Goal: Complete application form: Complete application form

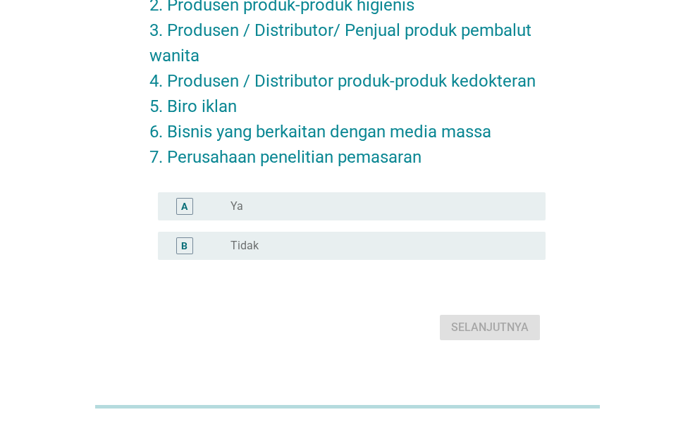
scroll to position [187, 0]
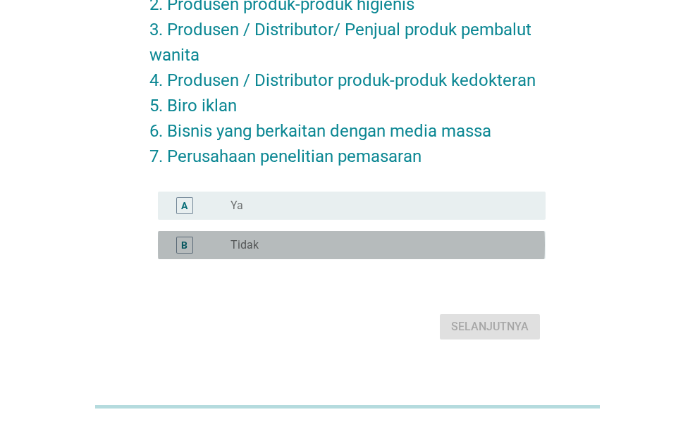
click at [305, 240] on div "radio_button_unchecked Tidak" at bounding box center [377, 245] width 293 height 14
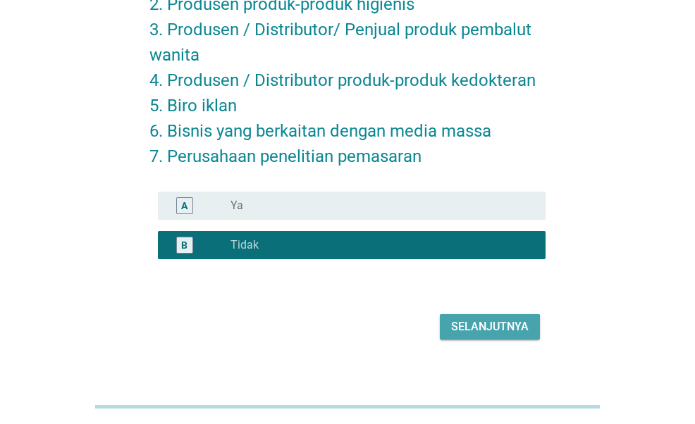
click at [492, 326] on div "Selanjutnya" at bounding box center [490, 327] width 78 height 17
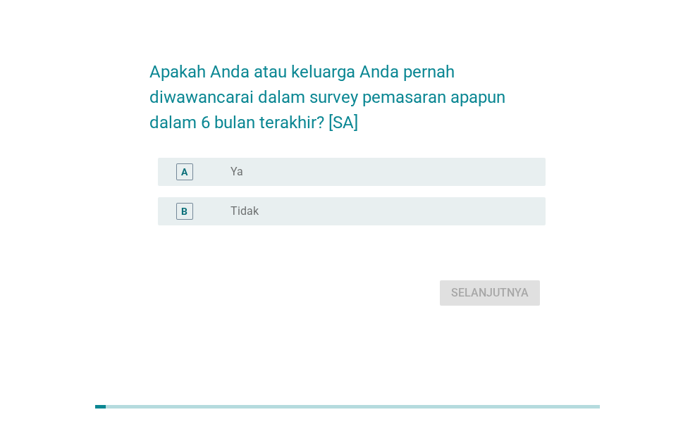
scroll to position [0, 0]
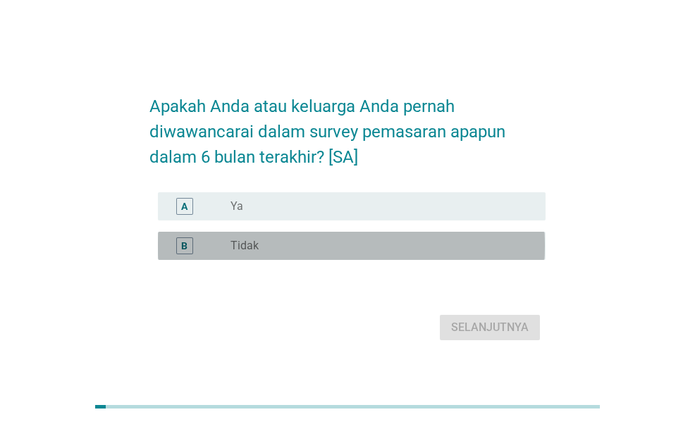
click at [440, 239] on div "radio_button_unchecked Tidak" at bounding box center [377, 246] width 293 height 14
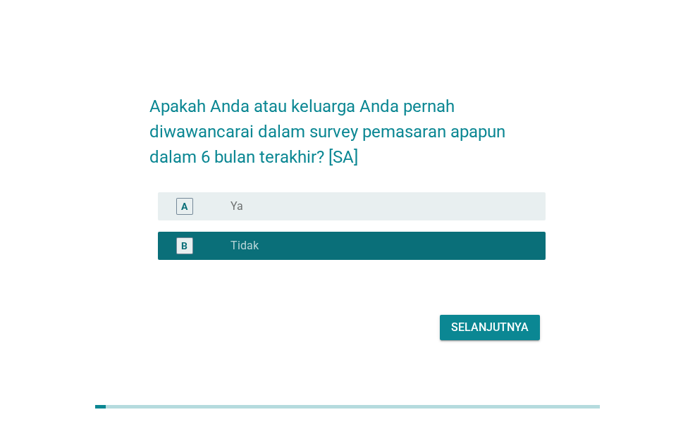
click at [484, 324] on div "Selanjutnya" at bounding box center [490, 327] width 78 height 17
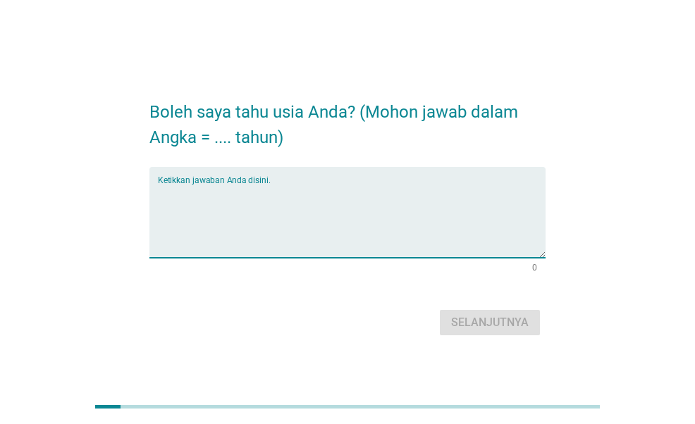
click at [326, 222] on textarea "Ketikkan jawaban Anda disini." at bounding box center [351, 221] width 387 height 74
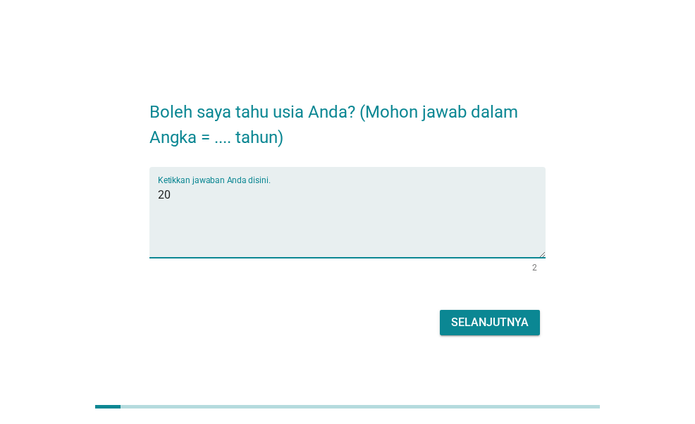
type textarea "20"
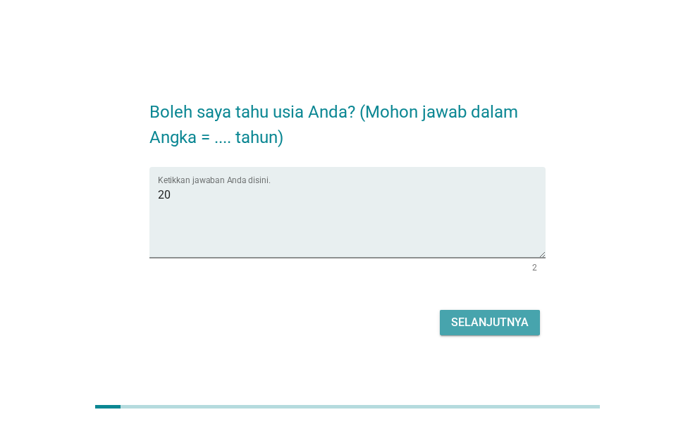
click at [525, 312] on button "Selanjutnya" at bounding box center [490, 322] width 100 height 25
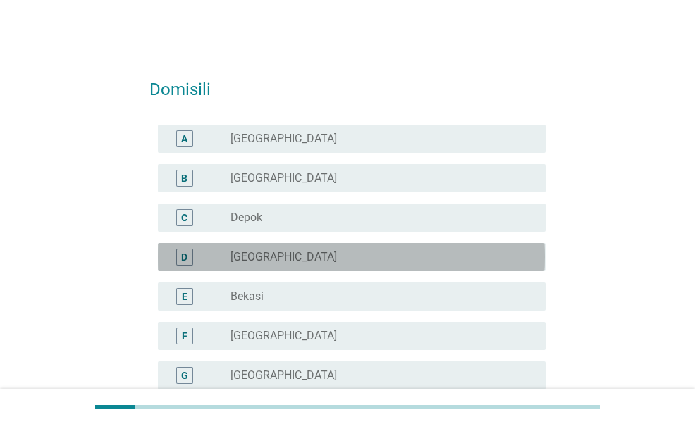
click at [292, 246] on div "D radio_button_unchecked [GEOGRAPHIC_DATA]" at bounding box center [351, 257] width 387 height 28
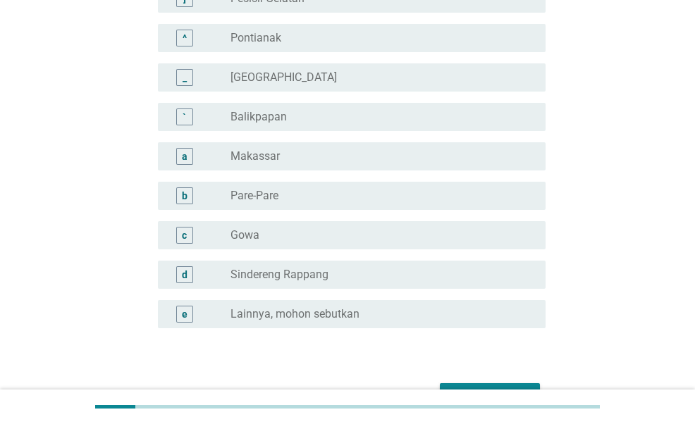
scroll to position [1331, 0]
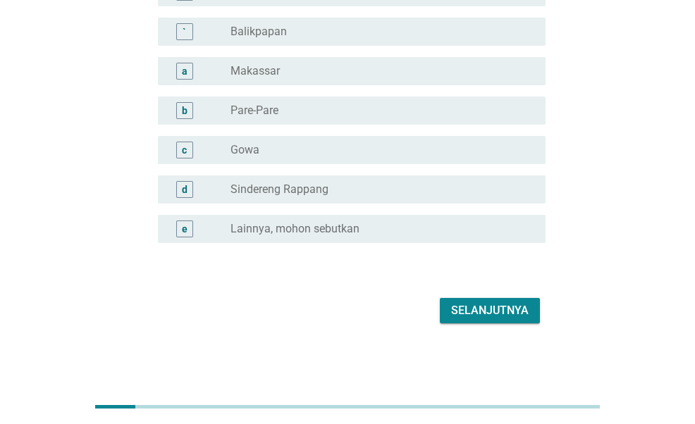
click at [474, 311] on div "Selanjutnya" at bounding box center [490, 310] width 78 height 17
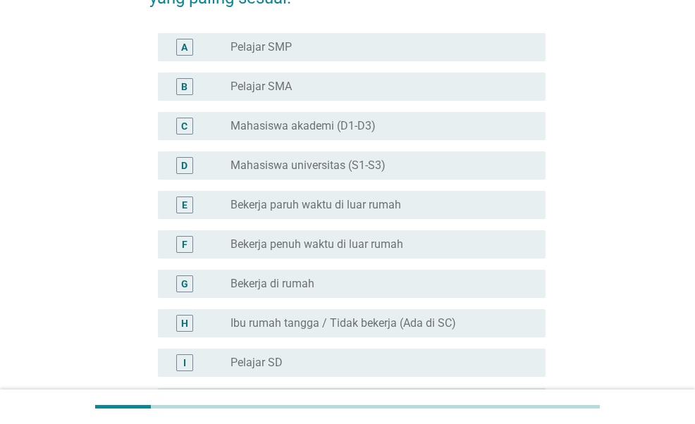
scroll to position [135, 0]
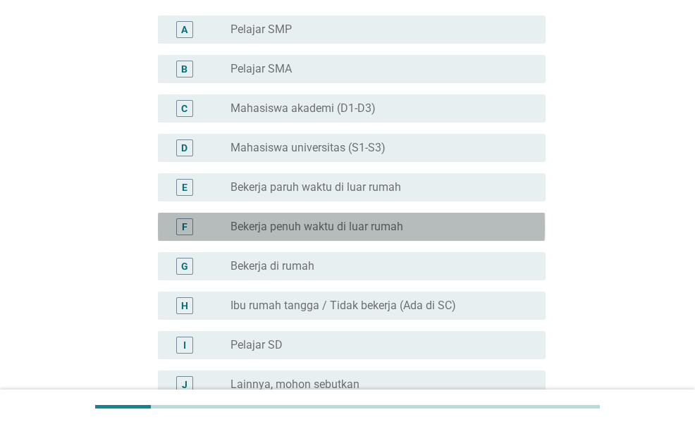
click at [393, 219] on div "radio_button_unchecked Bekerja penuh waktu di luar rumah" at bounding box center [383, 227] width 304 height 17
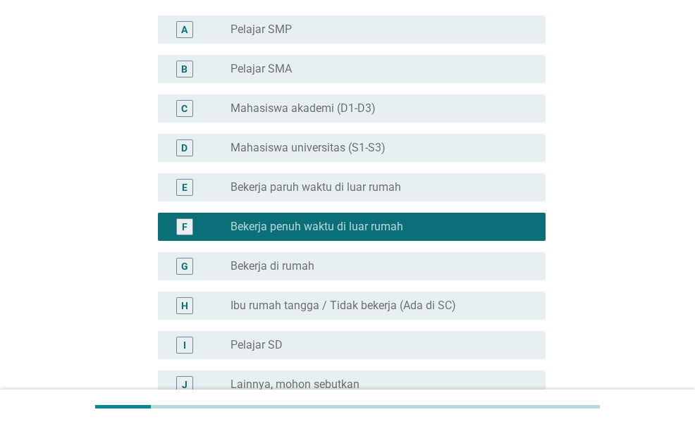
scroll to position [290, 0]
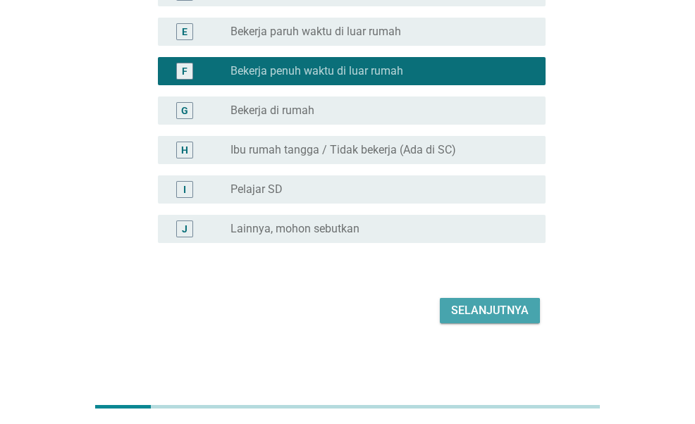
click at [470, 304] on div "Selanjutnya" at bounding box center [490, 310] width 78 height 17
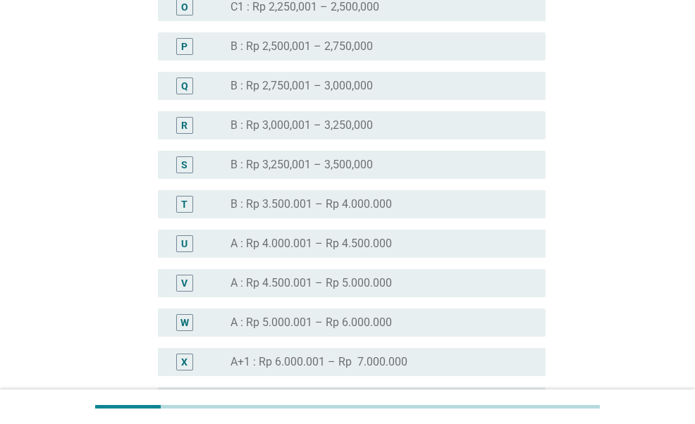
scroll to position [1244, 0]
click at [401, 212] on div "T radio_button_unchecked B : Rp 3.500.001 – Rp 4.000.000" at bounding box center [351, 204] width 387 height 28
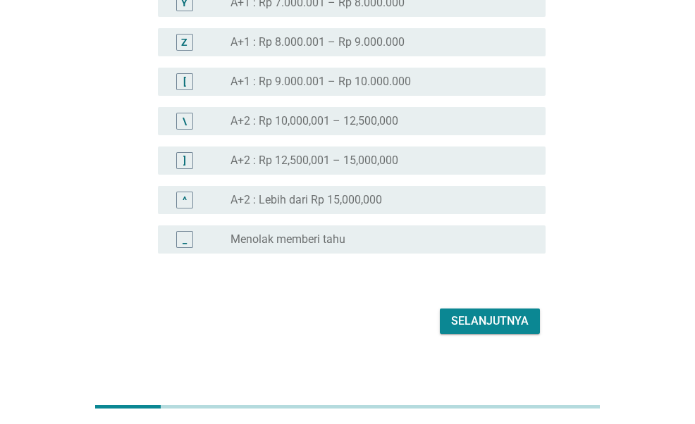
scroll to position [1653, 0]
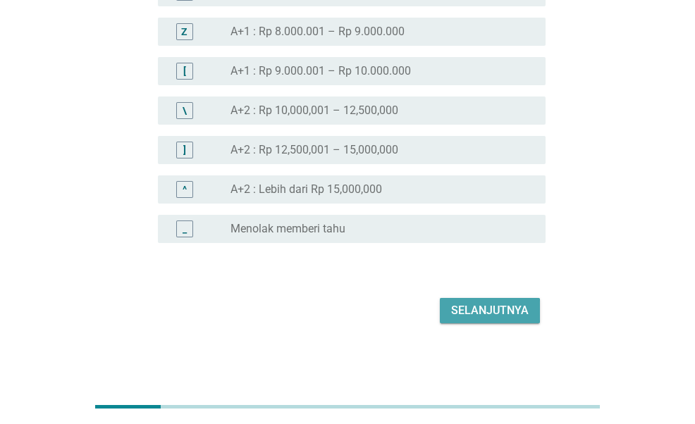
click at [521, 311] on div "Selanjutnya" at bounding box center [490, 310] width 78 height 17
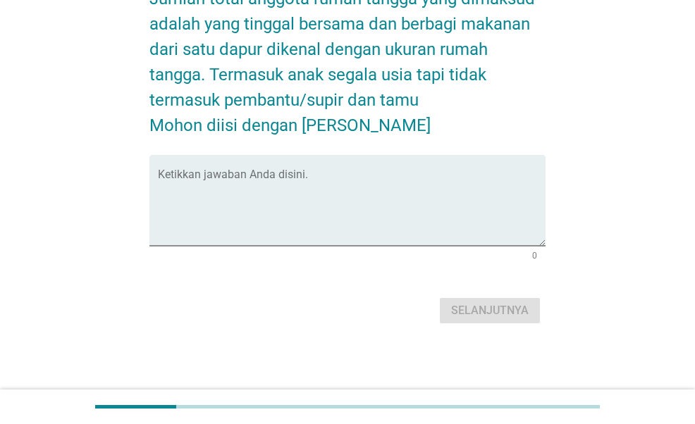
scroll to position [0, 0]
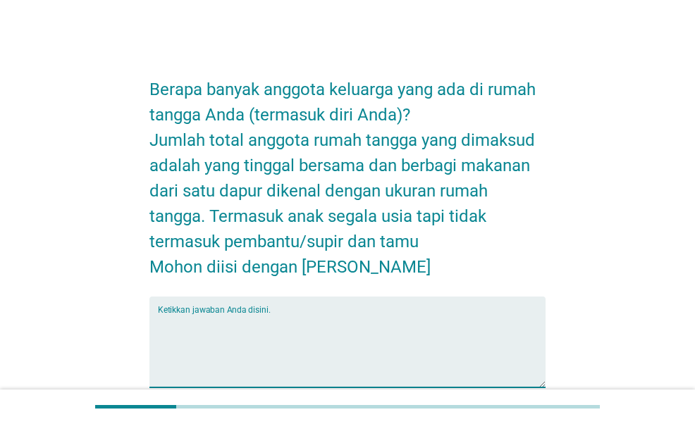
click at [298, 333] on textarea "Ketikkan jawaban Anda disini." at bounding box center [351, 351] width 387 height 74
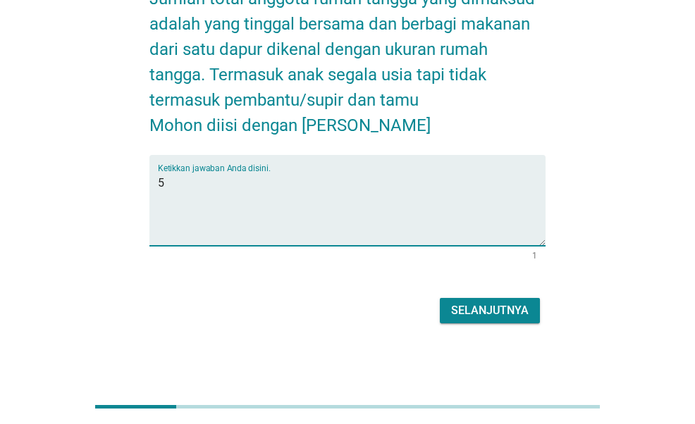
type textarea "5"
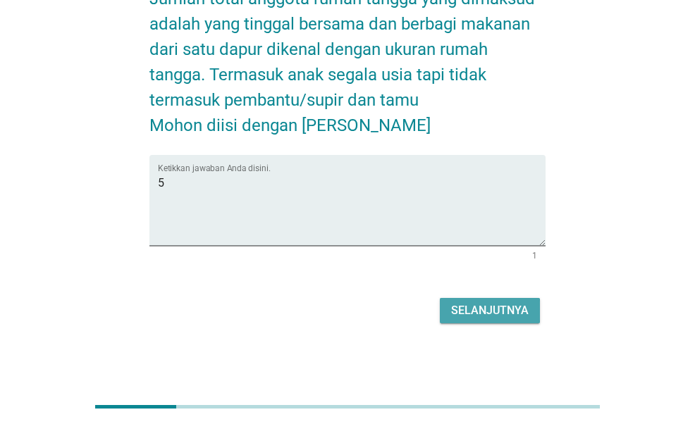
click at [470, 307] on div "Selanjutnya" at bounding box center [490, 310] width 78 height 17
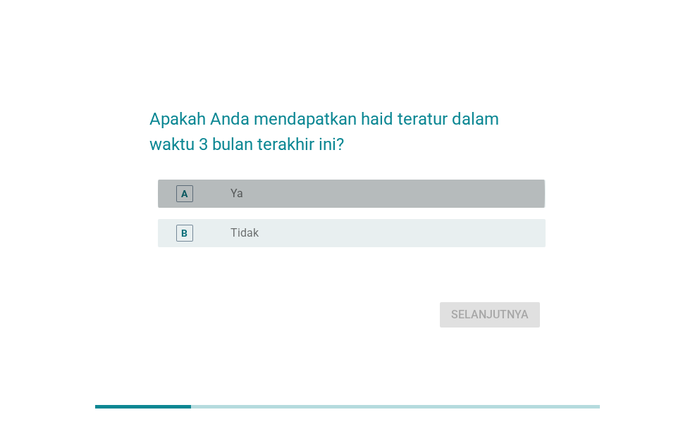
click at [431, 195] on div "radio_button_unchecked Ya" at bounding box center [377, 194] width 293 height 14
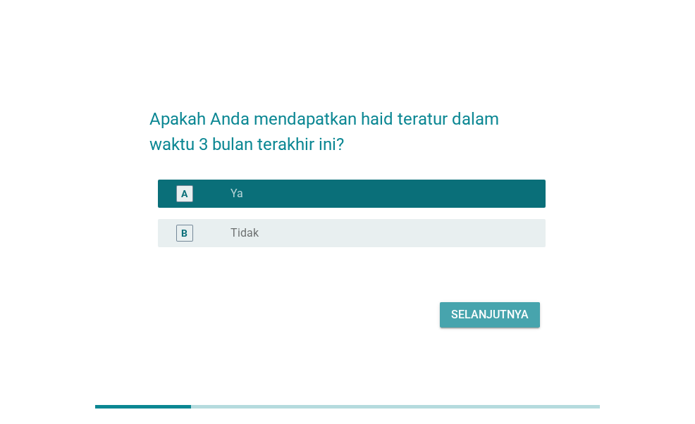
click at [488, 314] on div "Selanjutnya" at bounding box center [490, 315] width 78 height 17
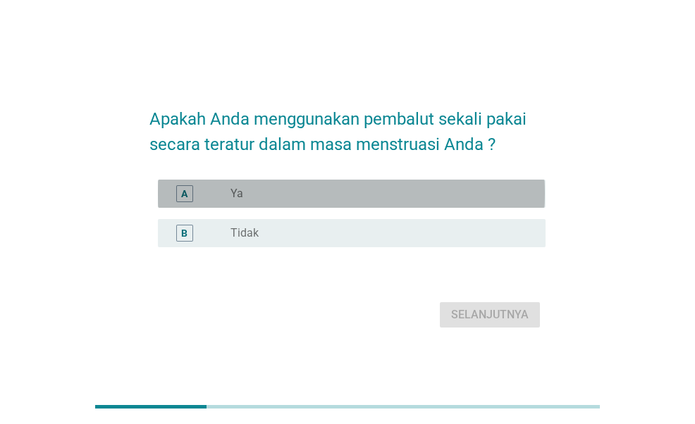
click at [436, 188] on div "radio_button_unchecked Ya" at bounding box center [377, 194] width 293 height 14
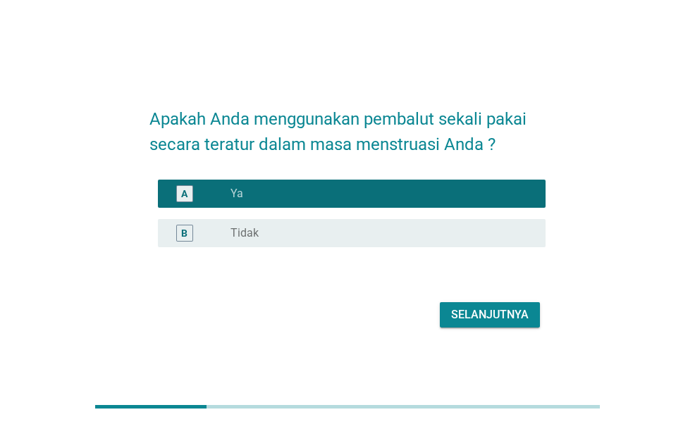
click at [503, 316] on div "Selanjutnya" at bounding box center [490, 315] width 78 height 17
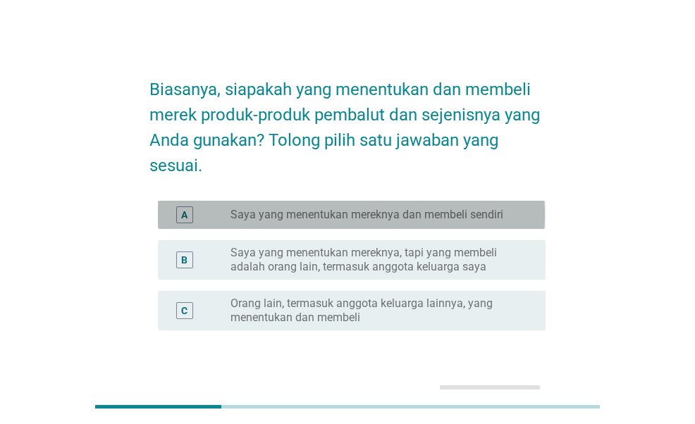
click at [450, 205] on div "A radio_button_unchecked Saya yang menentukan mereknya dan membeli sendiri" at bounding box center [351, 215] width 387 height 28
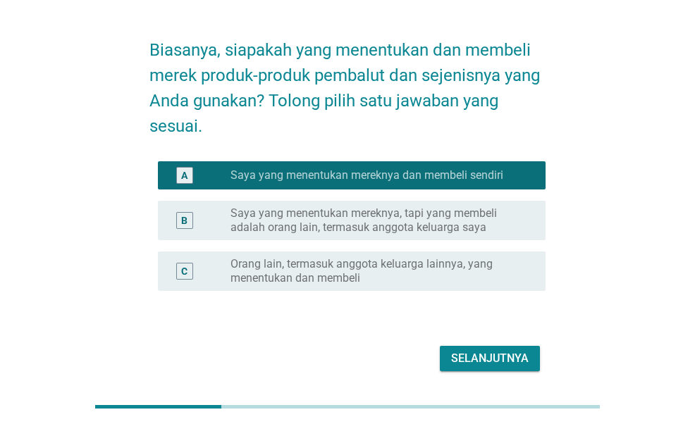
scroll to position [42, 0]
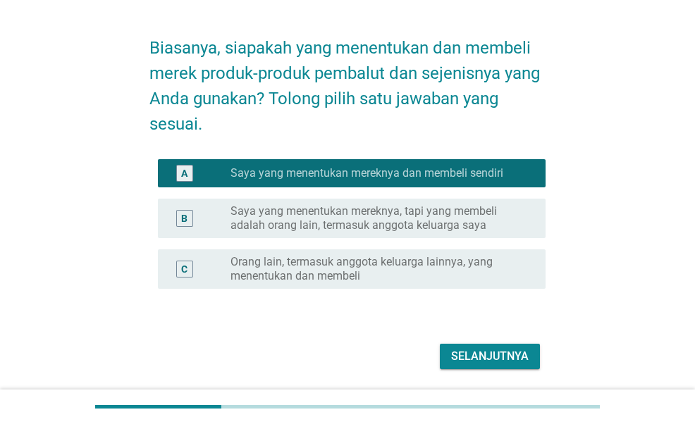
click at [498, 345] on button "Selanjutnya" at bounding box center [490, 356] width 100 height 25
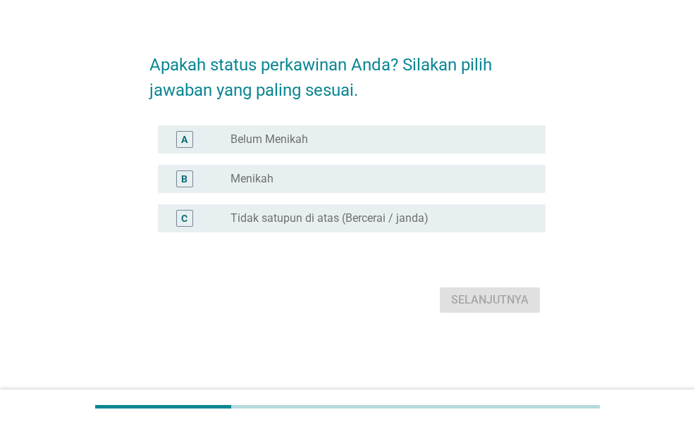
scroll to position [0, 0]
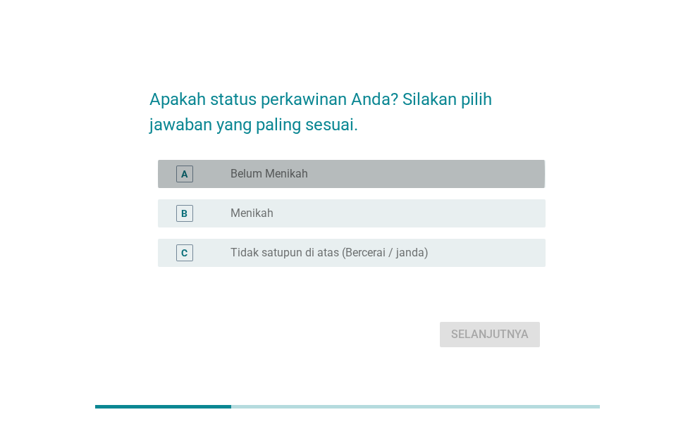
click at [407, 181] on div "radio_button_unchecked Belum Menikah" at bounding box center [383, 174] width 304 height 17
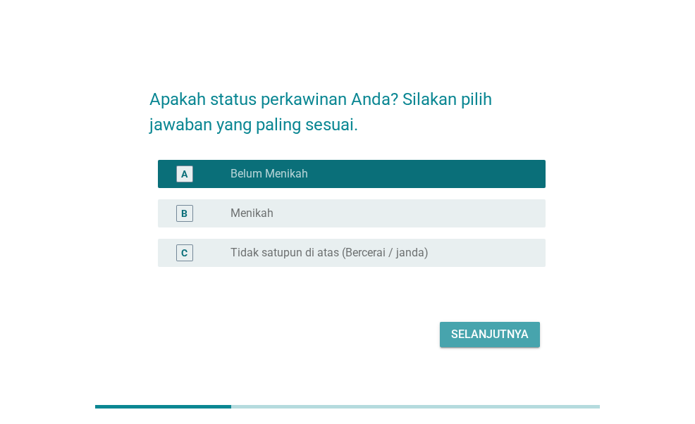
click at [501, 335] on div "Selanjutnya" at bounding box center [490, 334] width 78 height 17
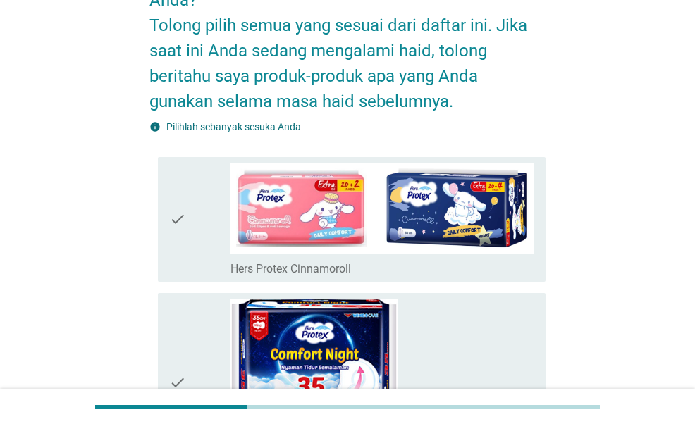
scroll to position [240, 0]
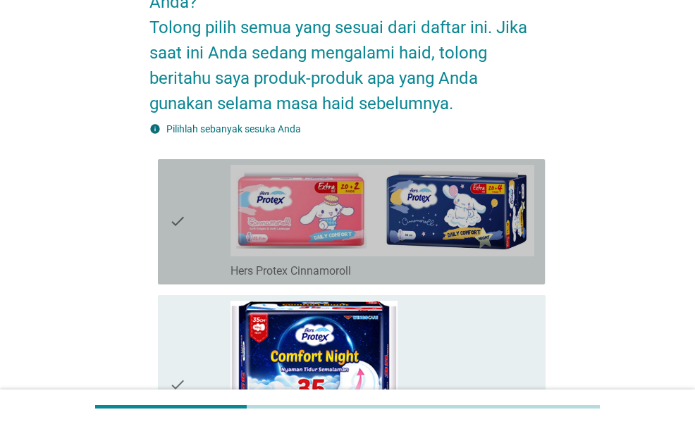
click at [414, 267] on div "check_box_outline_blank Hers Protex Cinnamoroll" at bounding box center [383, 270] width 304 height 17
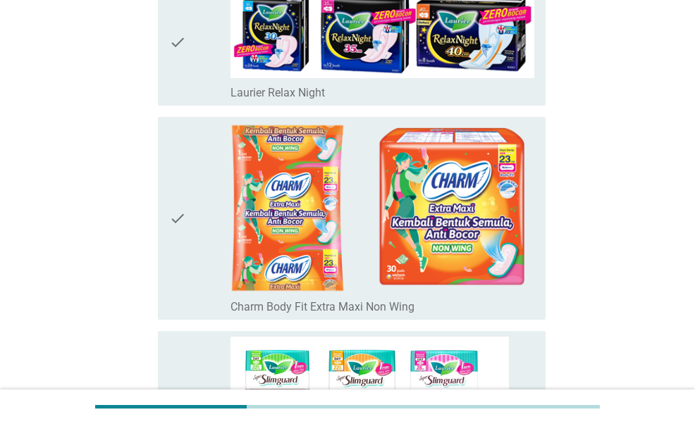
scroll to position [948, 0]
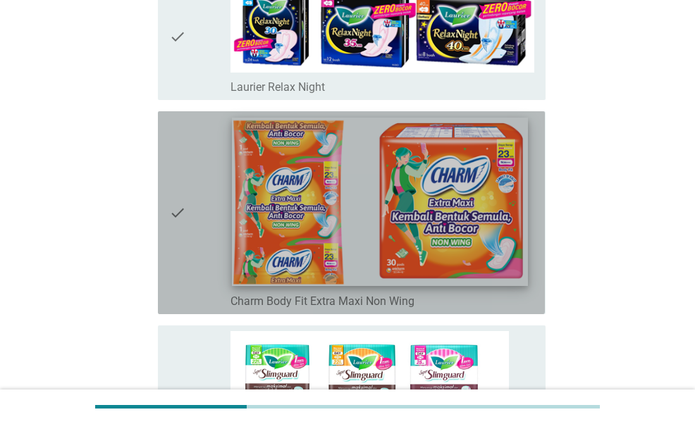
click at [416, 178] on img at bounding box center [380, 202] width 296 height 168
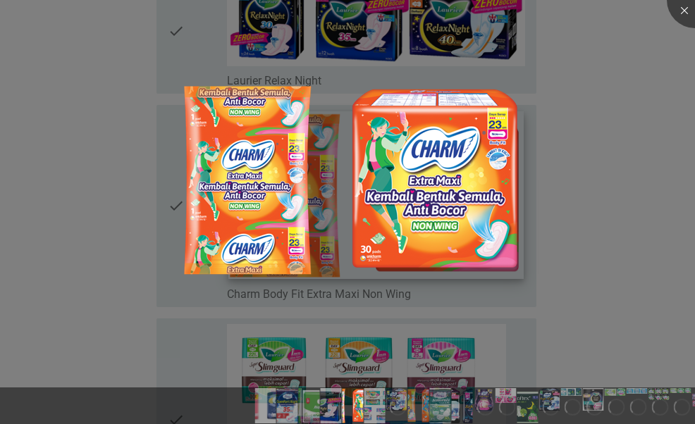
scroll to position [971, 0]
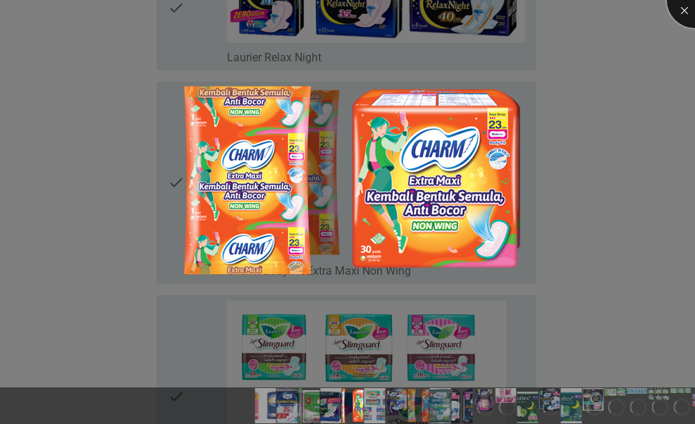
click at [680, 13] on div at bounding box center [695, 0] width 56 height 56
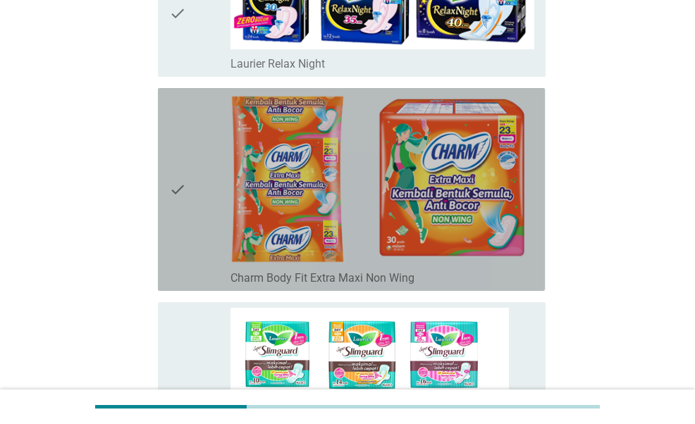
click at [195, 200] on div "check" at bounding box center [199, 190] width 61 height 192
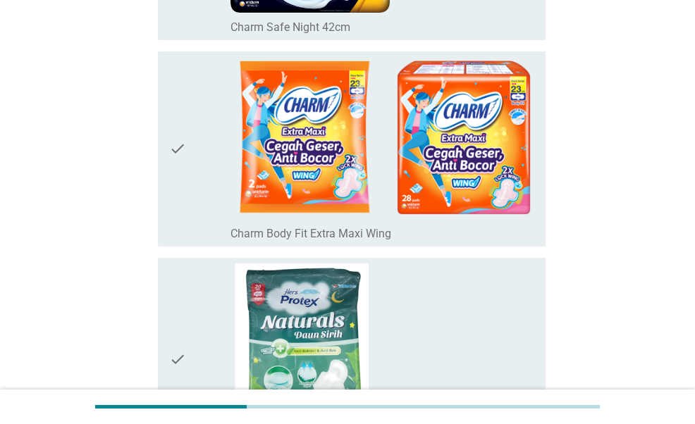
scroll to position [1654, 0]
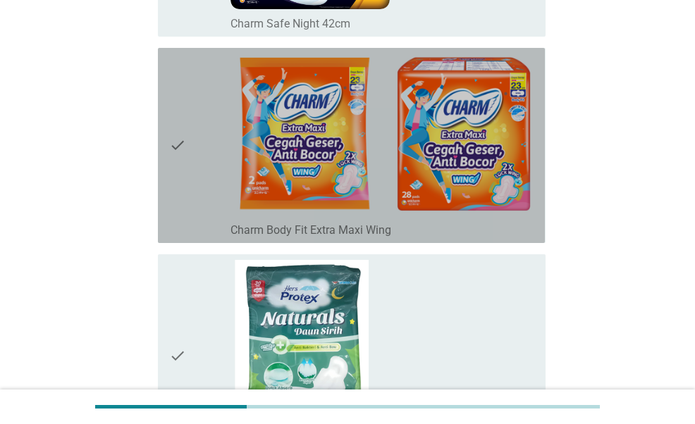
click at [176, 131] on icon "check" at bounding box center [177, 146] width 17 height 184
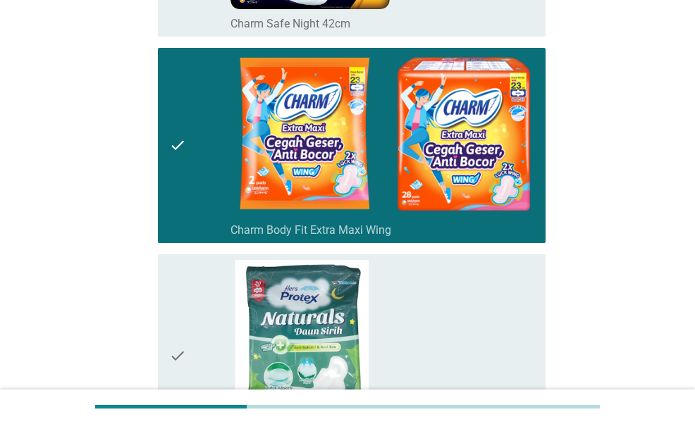
scroll to position [1975, 0]
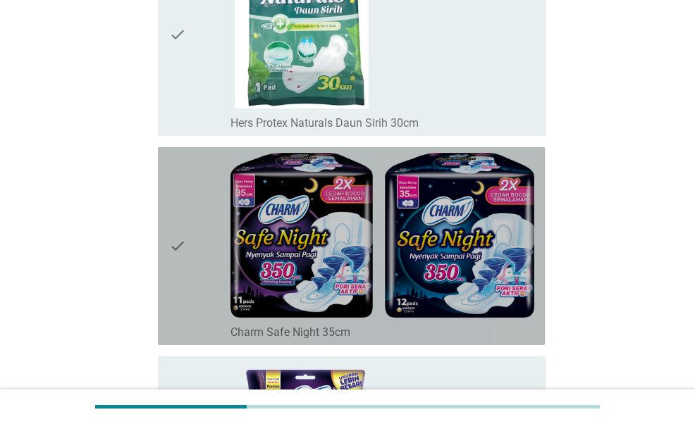
click at [178, 232] on icon "check" at bounding box center [177, 246] width 17 height 187
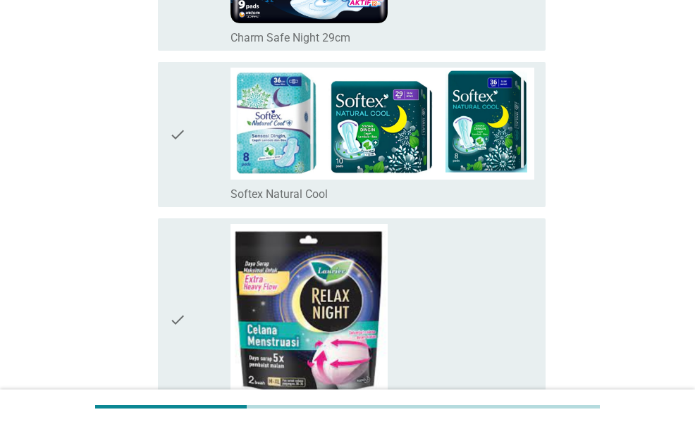
scroll to position [3062, 0]
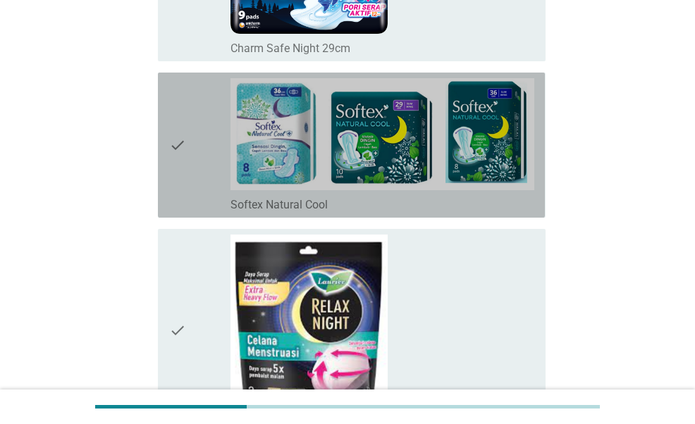
click at [178, 121] on icon "check" at bounding box center [177, 145] width 17 height 134
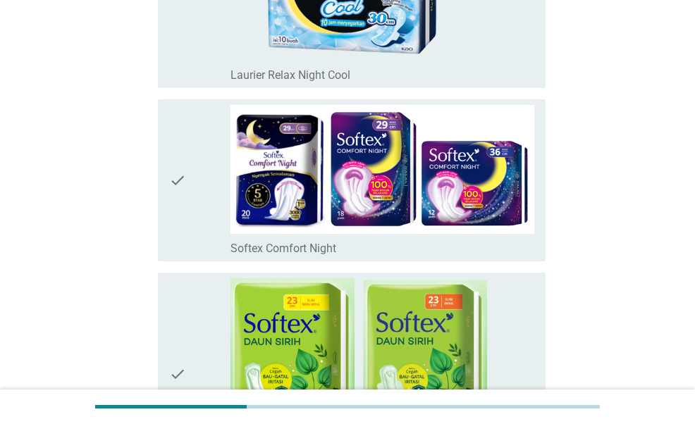
scroll to position [5240, 0]
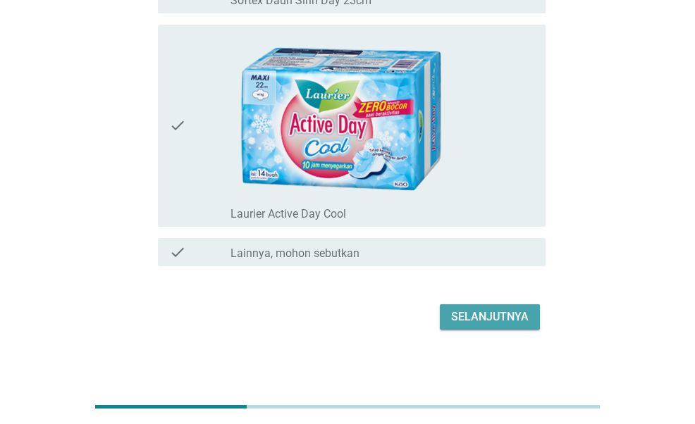
click at [485, 305] on button "Selanjutnya" at bounding box center [490, 317] width 100 height 25
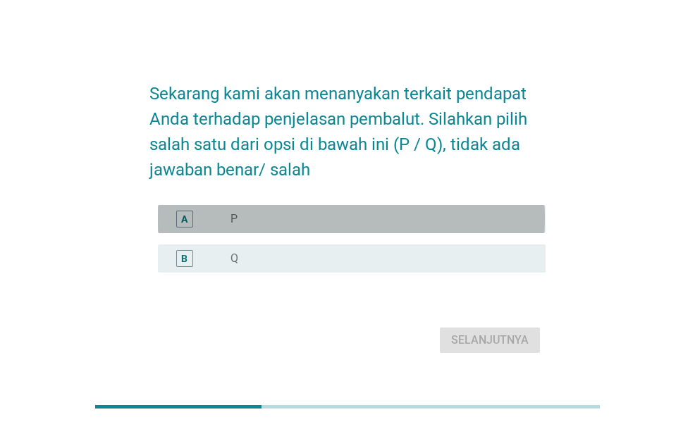
click at [338, 226] on div "radio_button_unchecked P" at bounding box center [383, 219] width 304 height 17
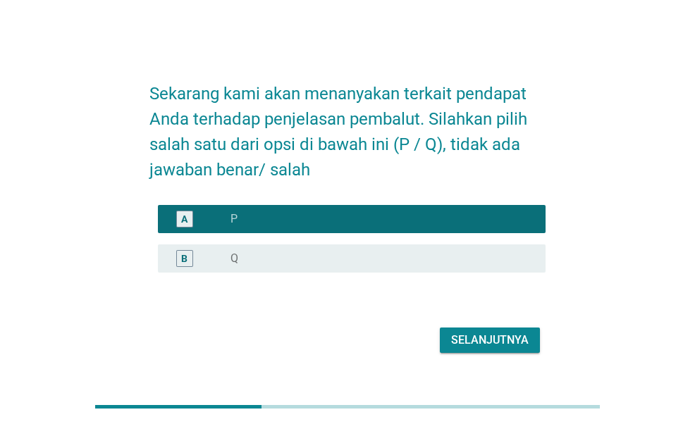
click at [496, 332] on div "Selanjutnya" at bounding box center [490, 340] width 78 height 17
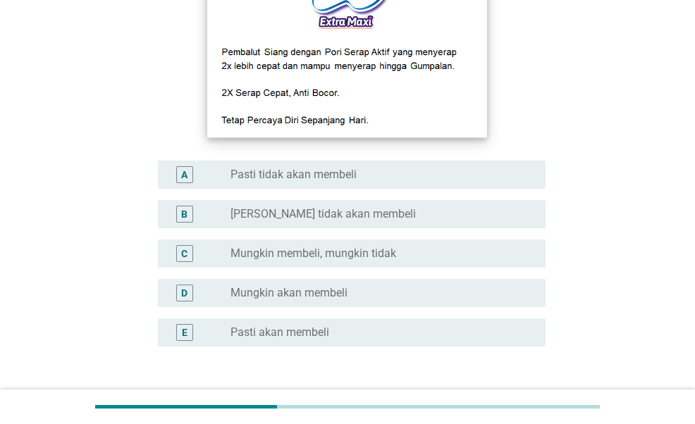
scroll to position [233, 0]
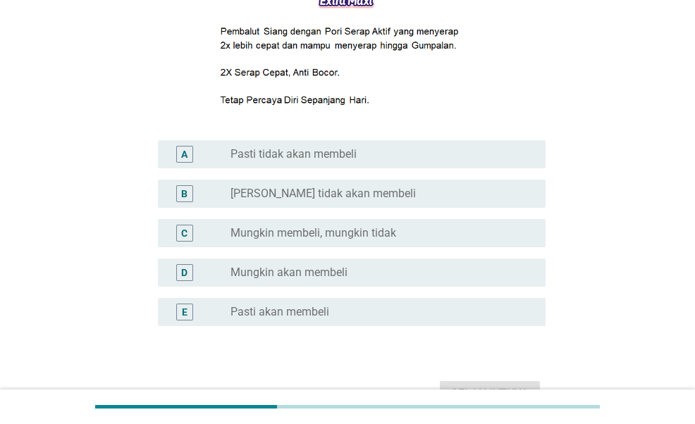
click at [357, 317] on div "radio_button_unchecked Pasti akan membeli" at bounding box center [377, 312] width 293 height 14
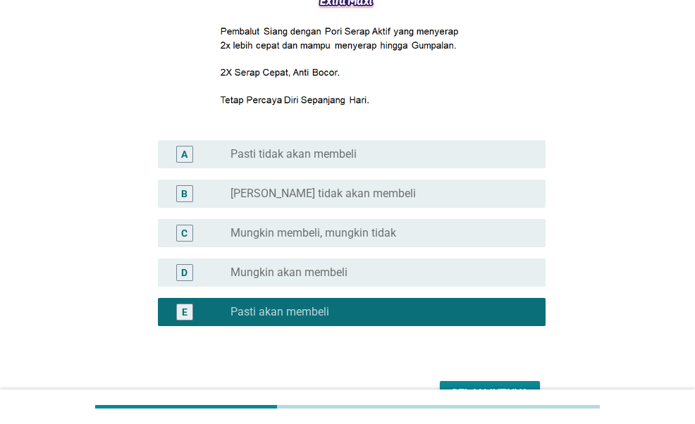
scroll to position [262, 0]
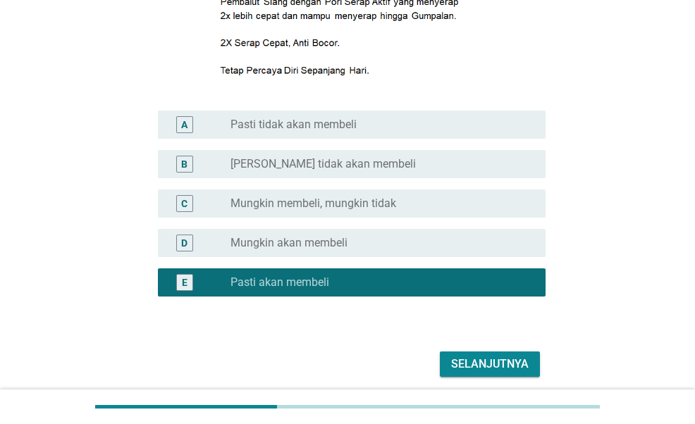
click at [504, 372] on div "Selanjutnya" at bounding box center [490, 364] width 78 height 17
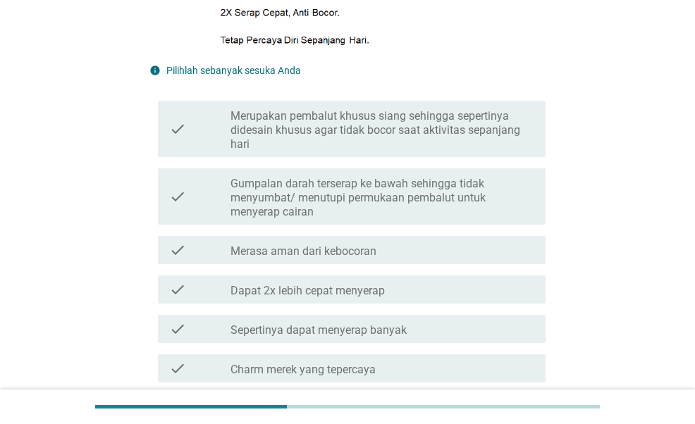
scroll to position [501, 0]
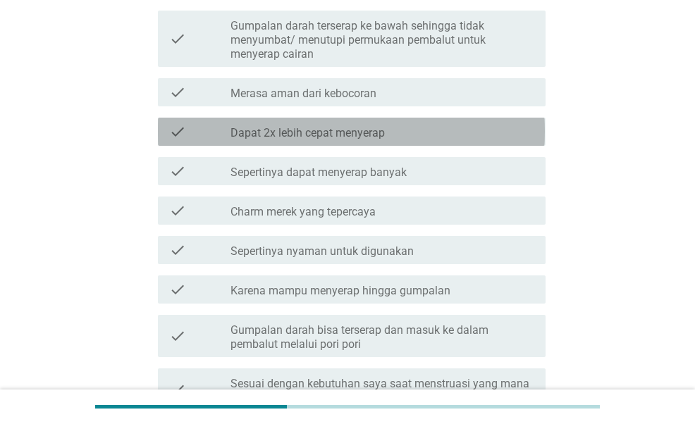
click at [382, 139] on label "Dapat 2x lebih cepat menyerap" at bounding box center [308, 133] width 154 height 14
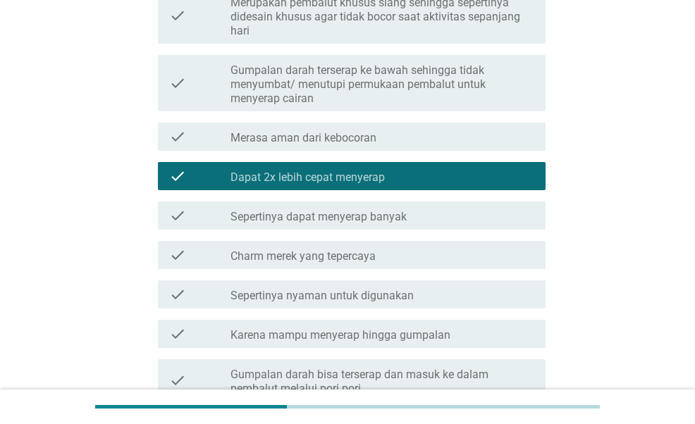
scroll to position [477, 0]
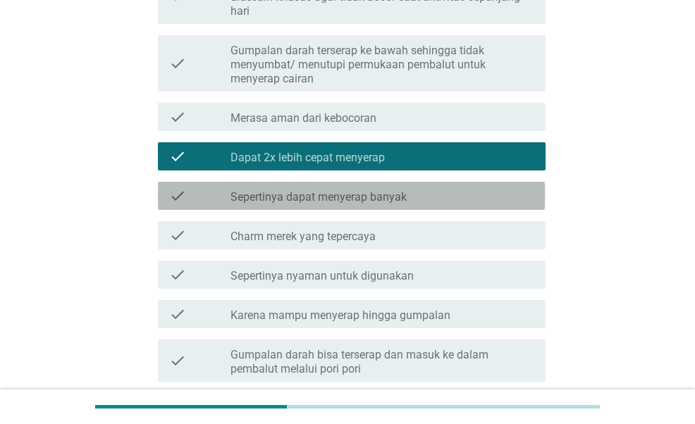
click at [403, 190] on div "check_box_outline_blank Sepertinya dapat menyerap banyak" at bounding box center [383, 196] width 304 height 17
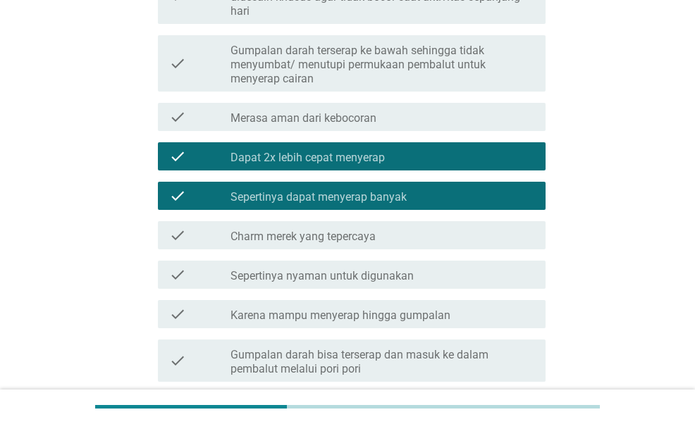
scroll to position [582, 0]
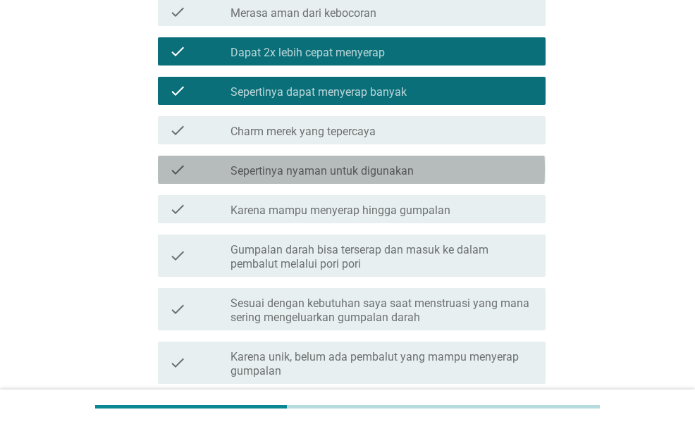
click at [403, 167] on label "Sepertinya nyaman untuk digunakan" at bounding box center [322, 171] width 183 height 14
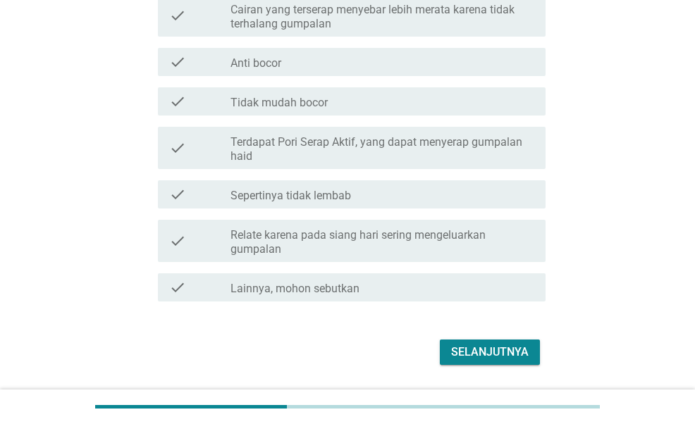
scroll to position [1260, 0]
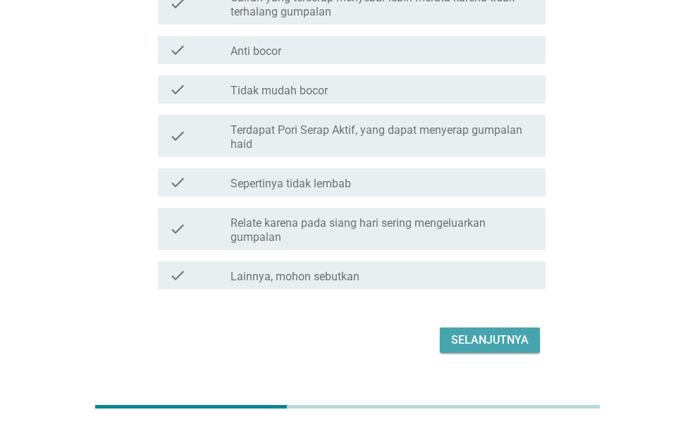
click at [479, 342] on div "Selanjutnya" at bounding box center [490, 340] width 78 height 17
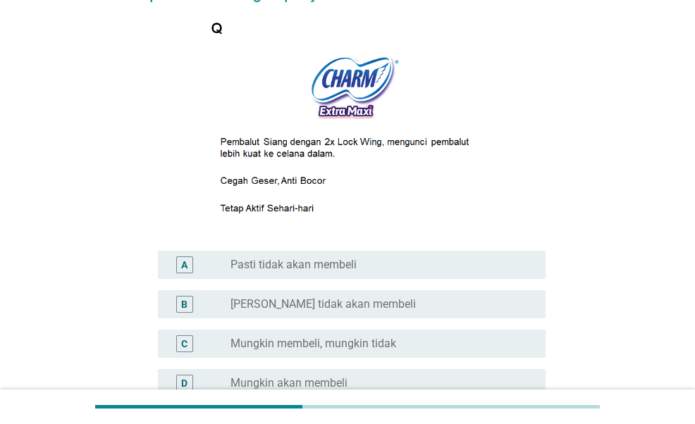
scroll to position [316, 0]
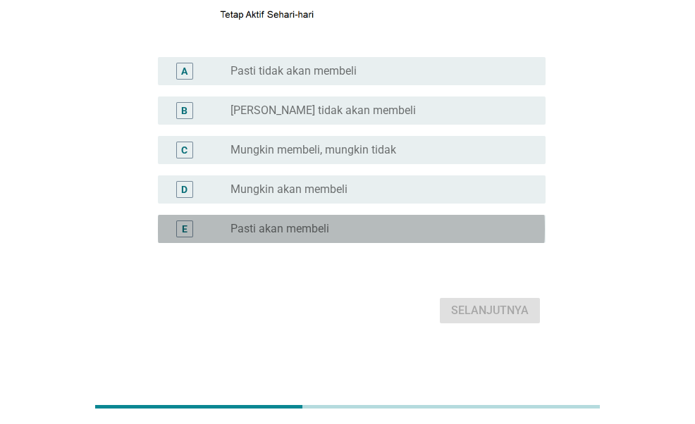
click at [450, 222] on div "radio_button_unchecked Pasti akan membeli" at bounding box center [377, 229] width 293 height 14
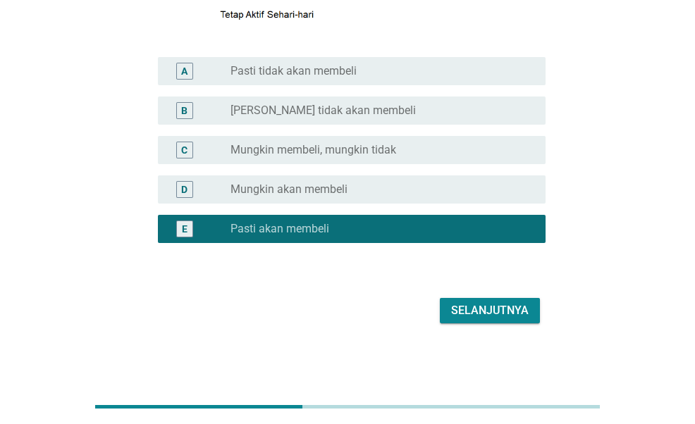
click at [493, 307] on div "Selanjutnya" at bounding box center [490, 310] width 78 height 17
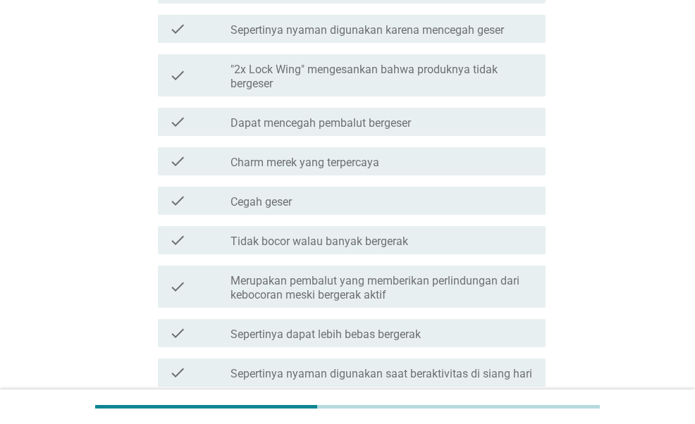
scroll to position [522, 0]
click at [410, 128] on label "Dapat mencegah pembalut bergeser" at bounding box center [321, 124] width 180 height 14
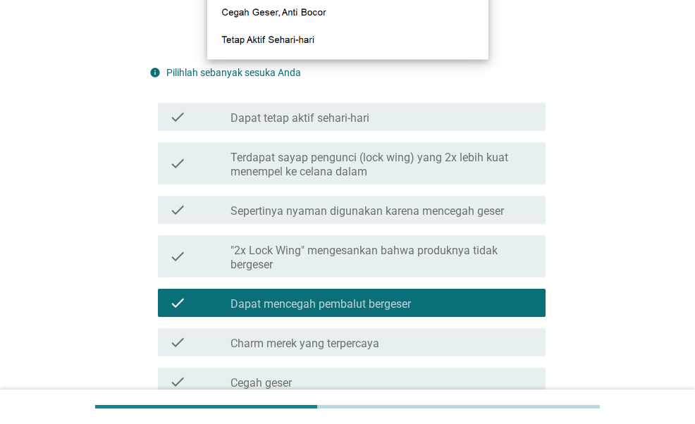
scroll to position [342, 0]
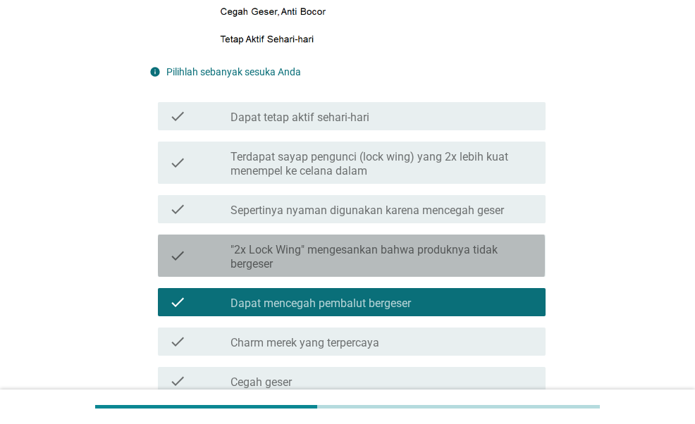
click at [388, 240] on div "check_box_outline_blank "2x Lock Wing" mengesankan bahwa produknya tidak berges…" at bounding box center [383, 255] width 304 height 31
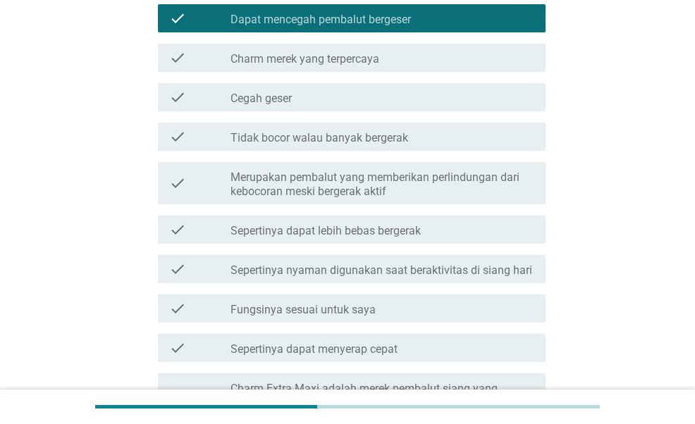
scroll to position [642, 0]
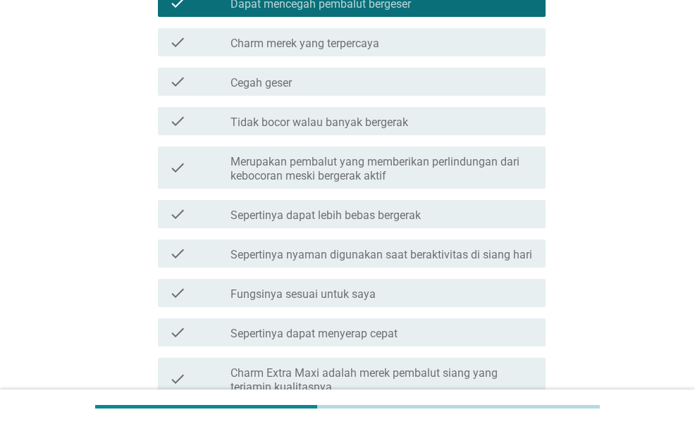
click at [394, 224] on div "check check_box_outline_blank Sepertinya dapat lebih bebas bergerak" at bounding box center [351, 214] width 387 height 28
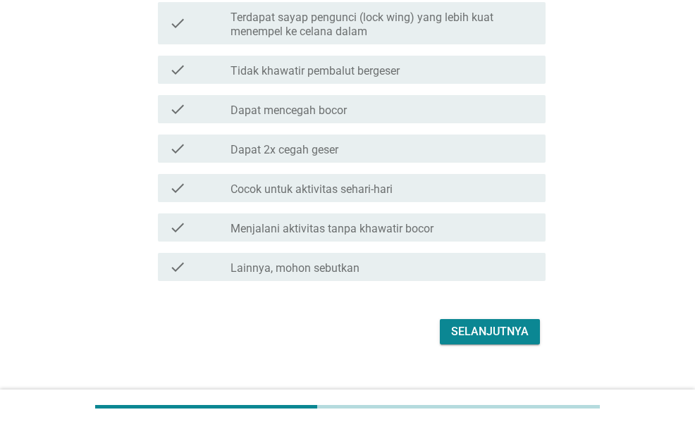
scroll to position [1284, 0]
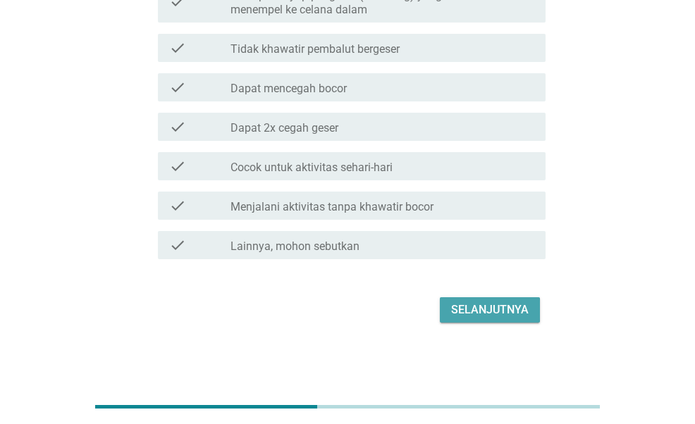
click at [491, 319] on button "Selanjutnya" at bounding box center [490, 310] width 100 height 25
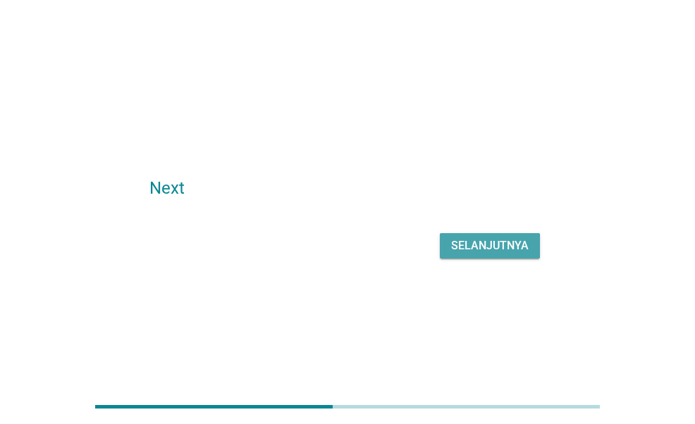
click at [485, 255] on button "Selanjutnya" at bounding box center [490, 245] width 100 height 25
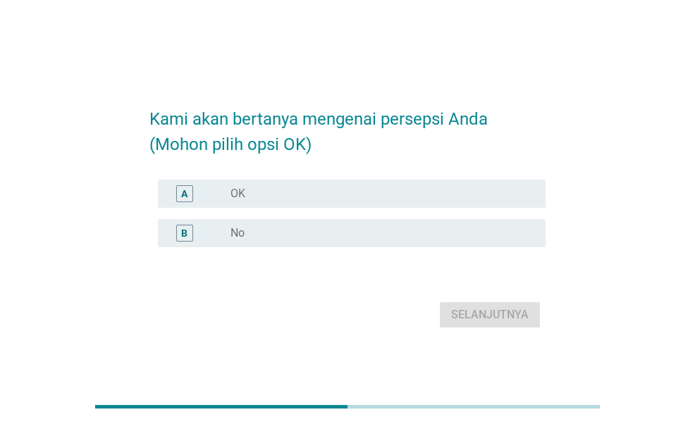
click at [407, 194] on div "radio_button_unchecked OK" at bounding box center [377, 194] width 293 height 14
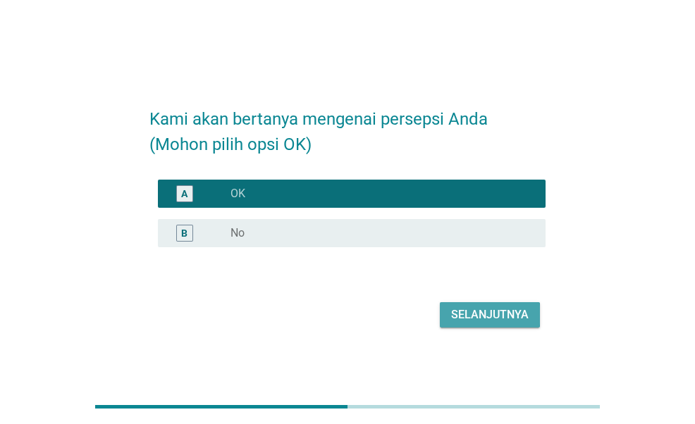
click at [503, 309] on div "Selanjutnya" at bounding box center [490, 315] width 78 height 17
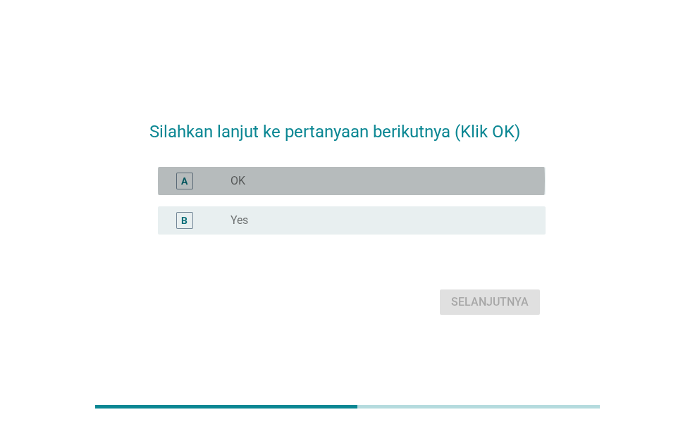
click at [426, 185] on div "radio_button_unchecked OK" at bounding box center [377, 181] width 293 height 14
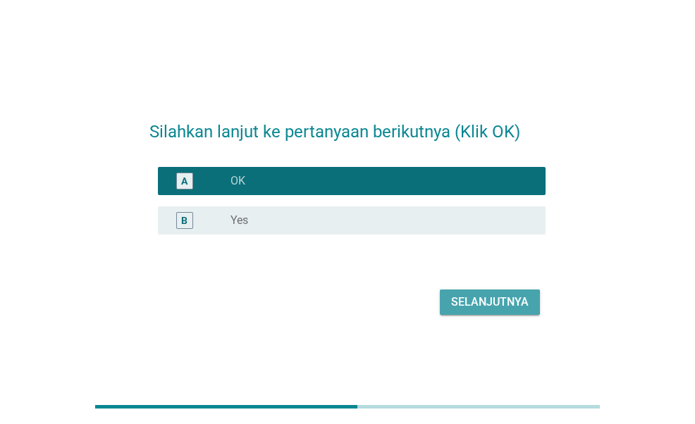
click at [468, 302] on div "Selanjutnya" at bounding box center [490, 302] width 78 height 17
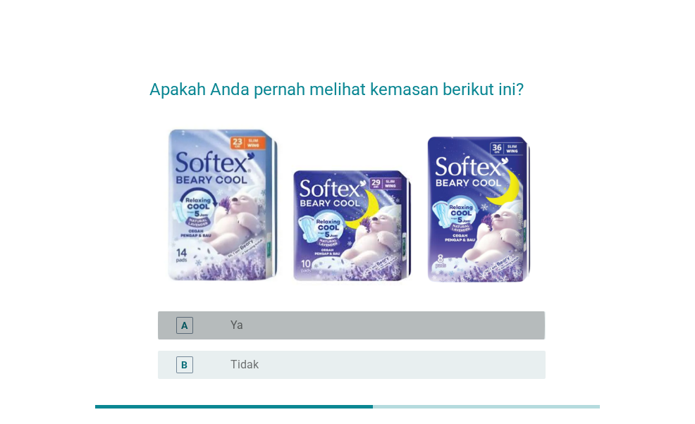
click at [465, 324] on div "radio_button_unchecked Ya" at bounding box center [377, 326] width 293 height 14
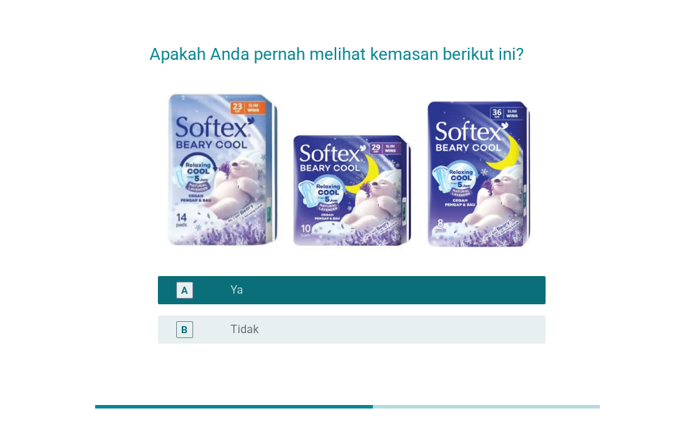
scroll to position [130, 0]
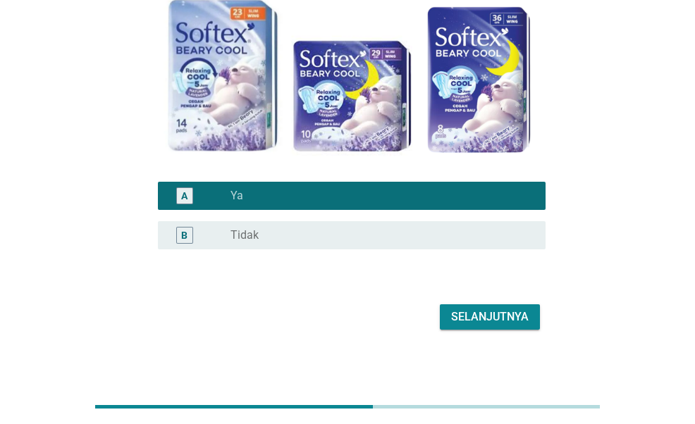
click at [480, 317] on div "Selanjutnya" at bounding box center [490, 317] width 78 height 17
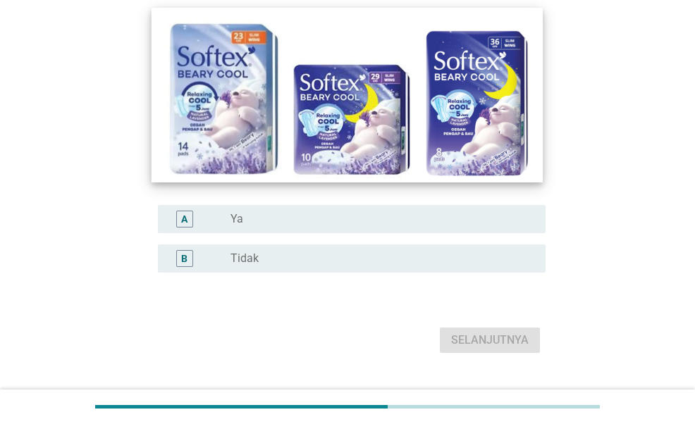
scroll to position [133, 0]
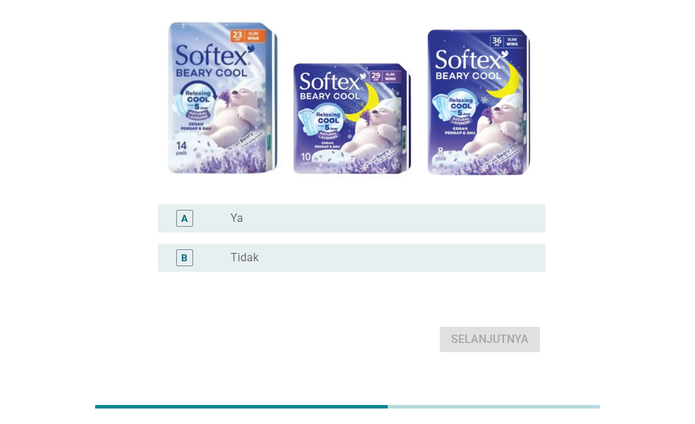
click at [386, 226] on div "radio_button_unchecked Ya" at bounding box center [383, 218] width 304 height 17
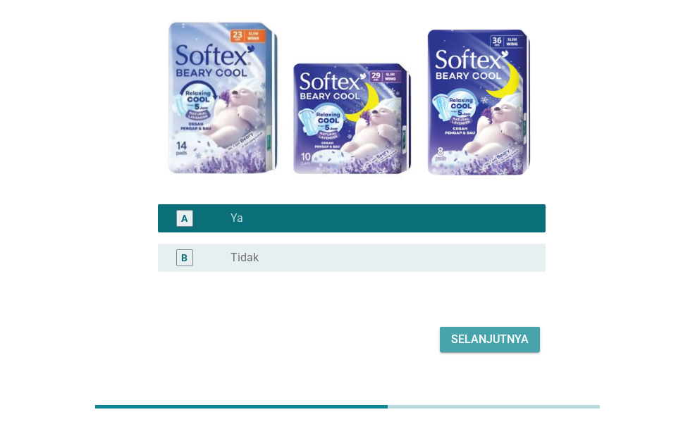
click at [486, 335] on div "Selanjutnya" at bounding box center [490, 339] width 78 height 17
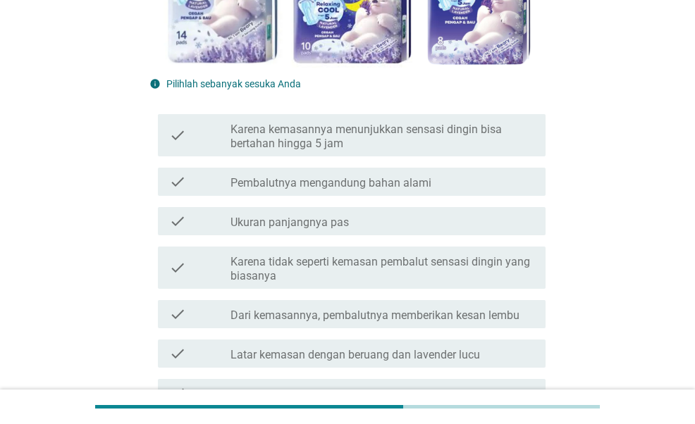
scroll to position [244, 0]
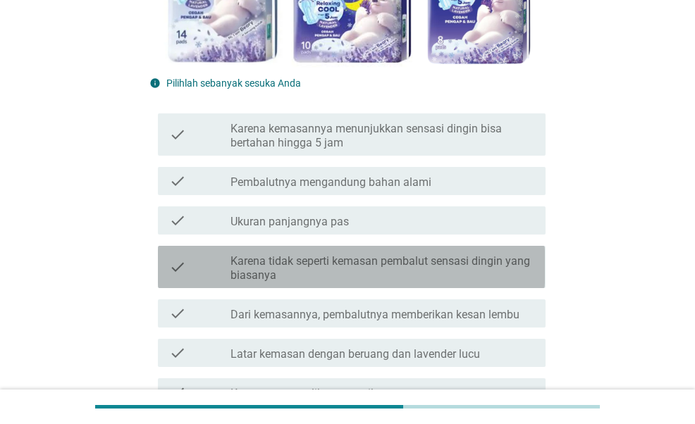
click at [448, 264] on label "Karena tidak seperti kemasan pembalut sensasi dingin yang biasanya" at bounding box center [383, 269] width 304 height 28
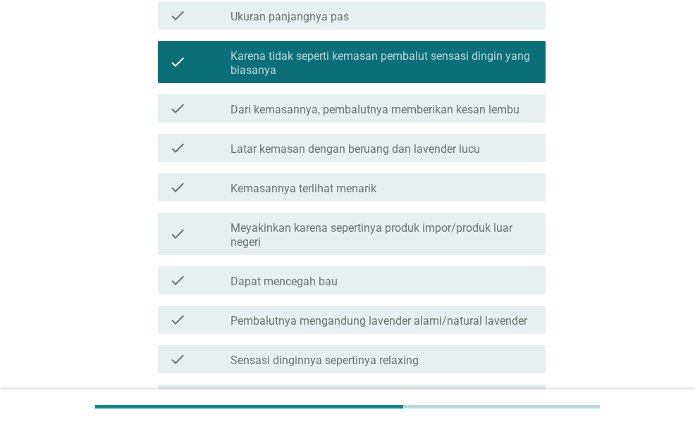
scroll to position [458, 0]
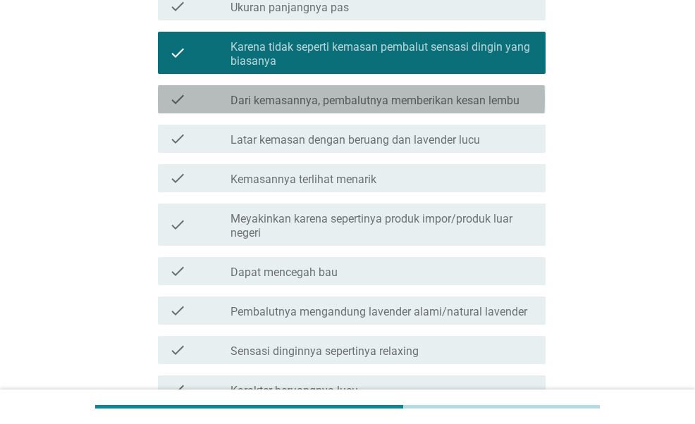
click at [463, 104] on label "Dari kemasannya, pembalutnya memberikan kesan lembu" at bounding box center [375, 101] width 289 height 14
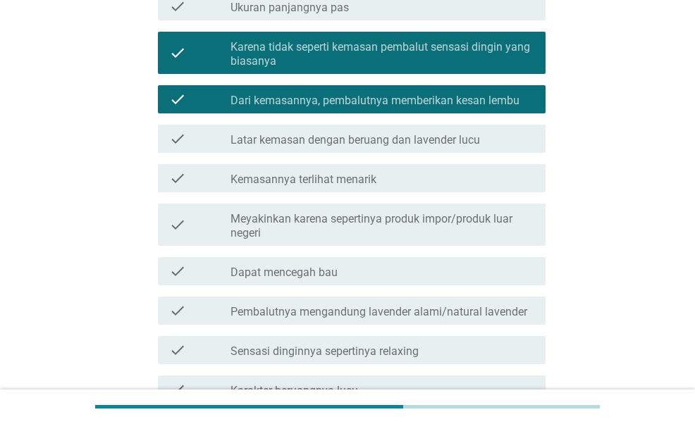
scroll to position [611, 0]
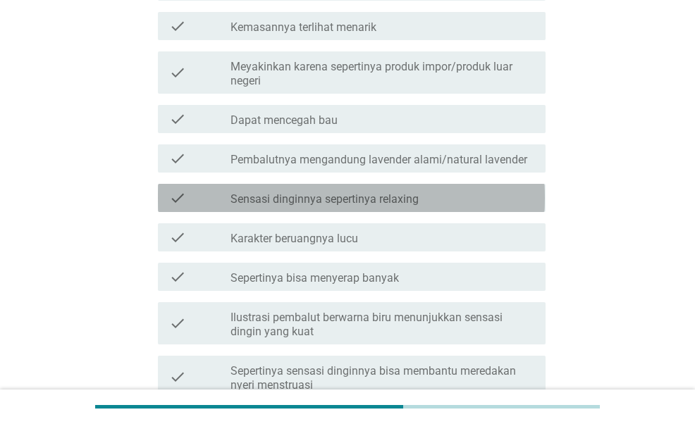
click at [415, 190] on div "check_box_outline_blank Sensasi dinginnya sepertinya relaxing" at bounding box center [383, 198] width 304 height 17
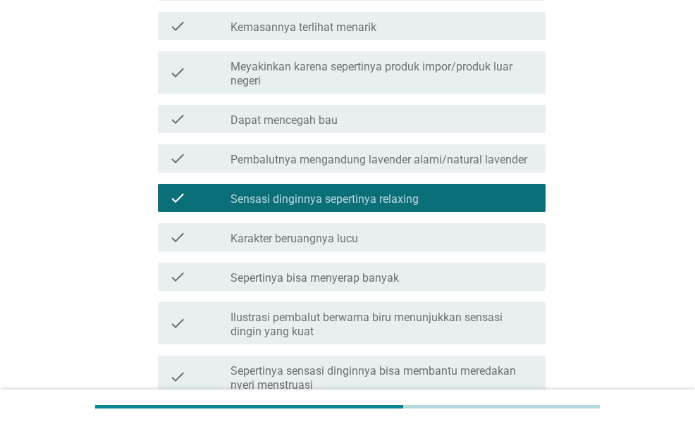
scroll to position [1053, 0]
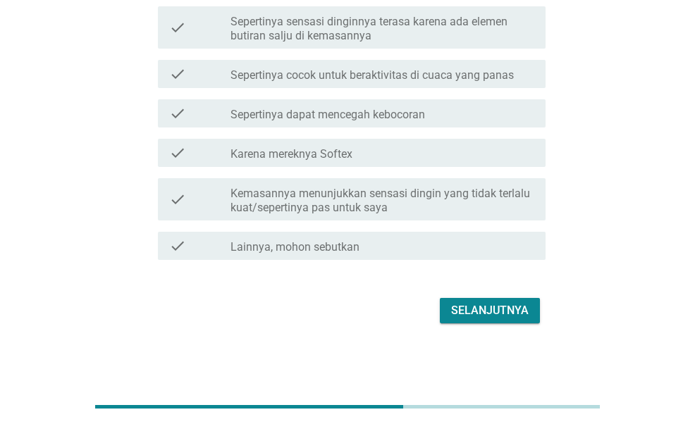
click at [485, 317] on div "Selanjutnya" at bounding box center [490, 310] width 78 height 17
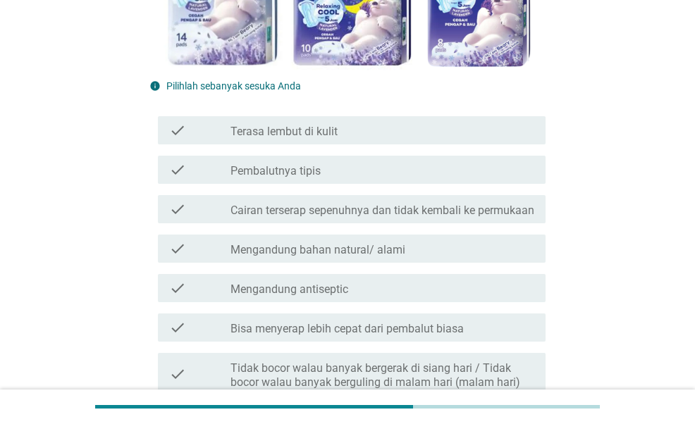
scroll to position [319, 0]
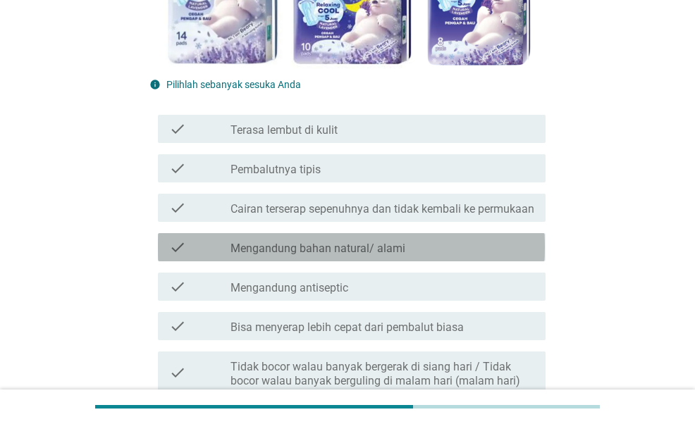
click at [329, 253] on div "check_box_outline_blank Mengandung bahan natural/ alami" at bounding box center [383, 247] width 304 height 17
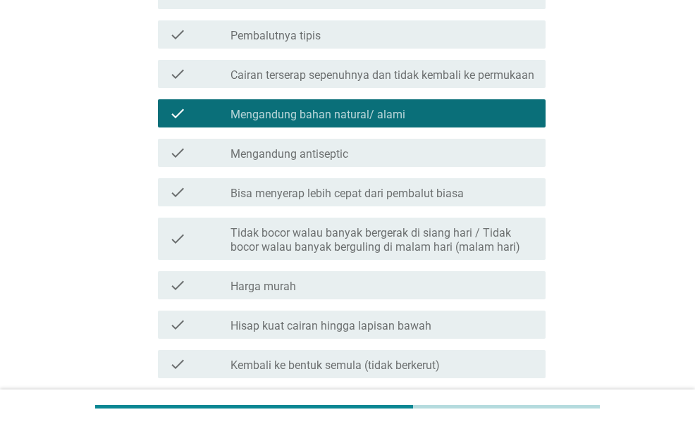
scroll to position [465, 0]
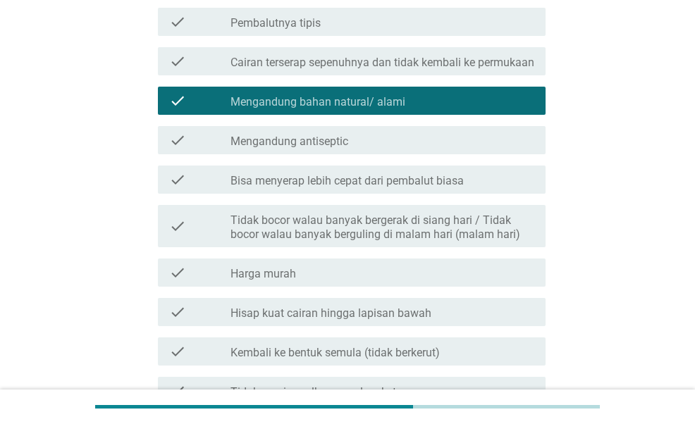
click at [367, 185] on div "check_box_outline_blank Bisa menyerap lebih cepat dari pembalut biasa" at bounding box center [383, 179] width 304 height 17
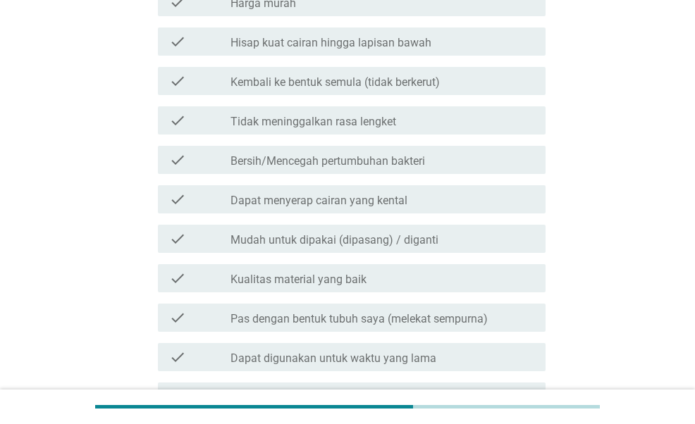
scroll to position [946, 0]
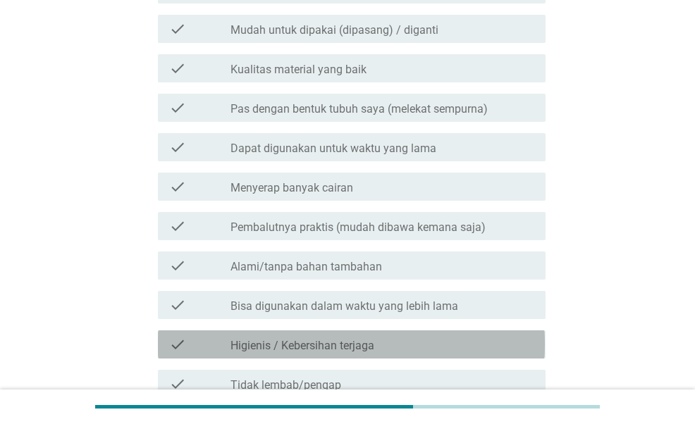
click at [360, 353] on label "Higienis / Kebersihan terjaga" at bounding box center [303, 346] width 144 height 14
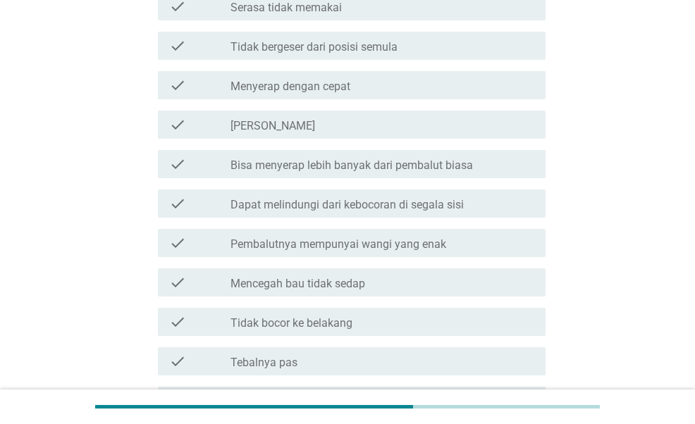
scroll to position [1837, 0]
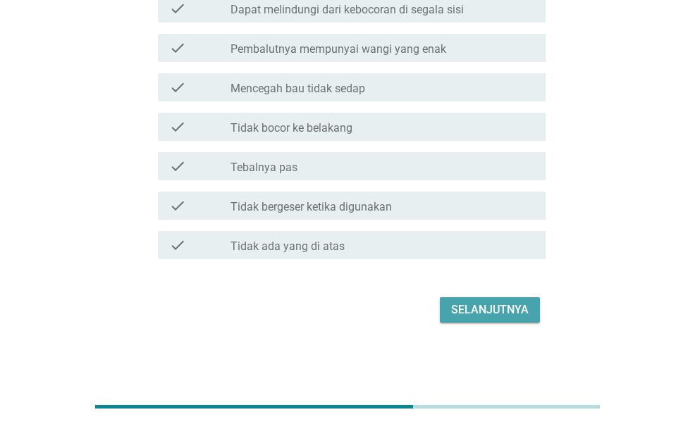
click at [501, 305] on div "Selanjutnya" at bounding box center [490, 310] width 78 height 17
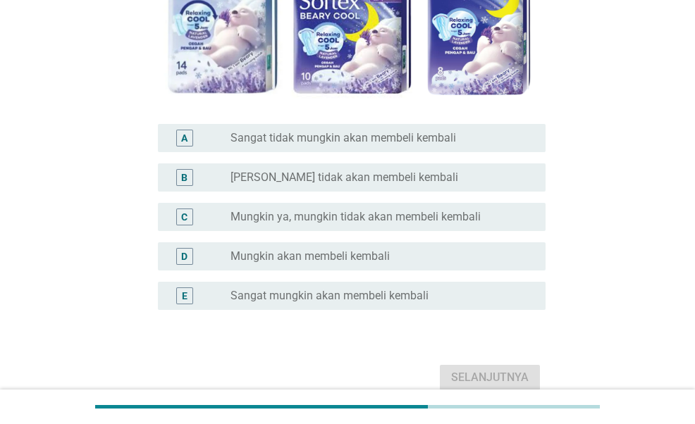
scroll to position [314, 0]
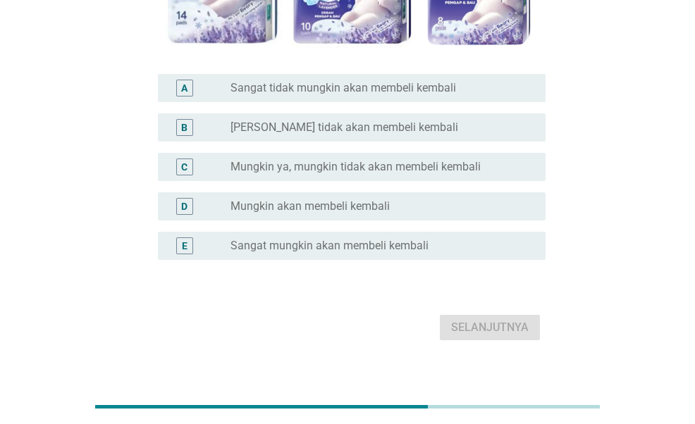
click at [354, 252] on label "Sangat mungkin akan membeli kembali" at bounding box center [330, 246] width 198 height 14
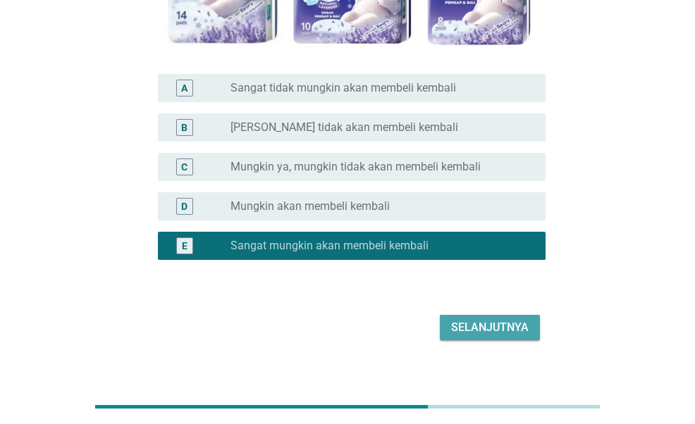
click at [482, 321] on div "Selanjutnya" at bounding box center [490, 327] width 78 height 17
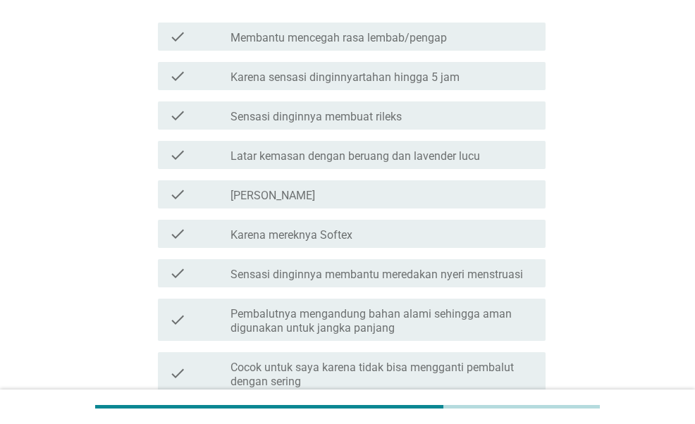
scroll to position [386, 0]
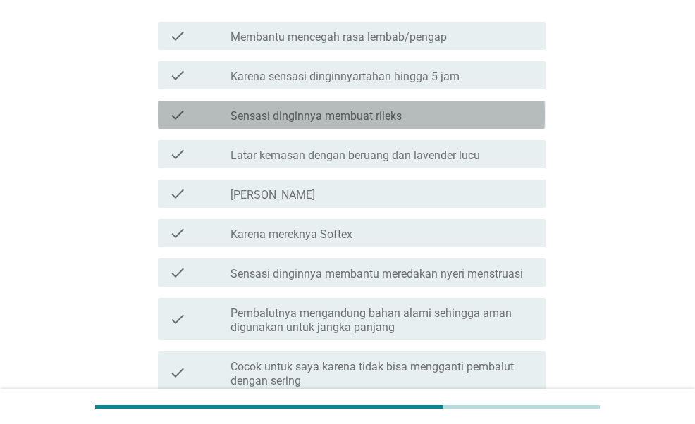
click at [470, 123] on div "check_box_outline_blank Sensasi dinginnya membuat rileks" at bounding box center [383, 114] width 304 height 17
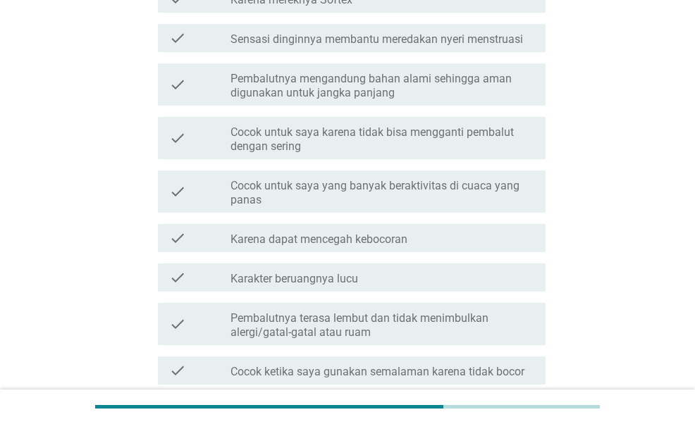
scroll to position [625, 0]
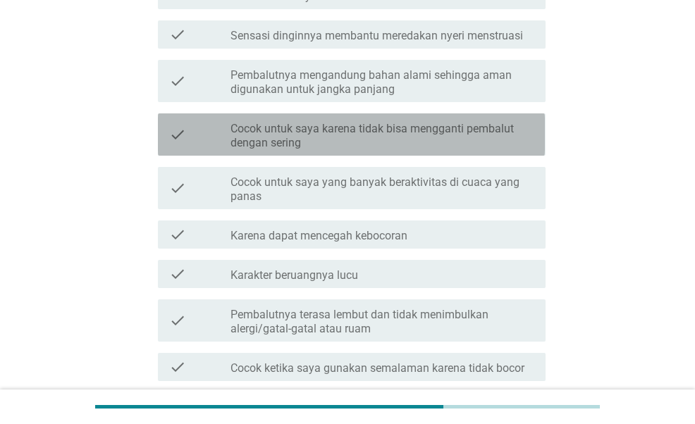
click at [468, 150] on label "Cocok untuk saya karena tidak bisa mengganti pembalut dengan sering" at bounding box center [383, 136] width 304 height 28
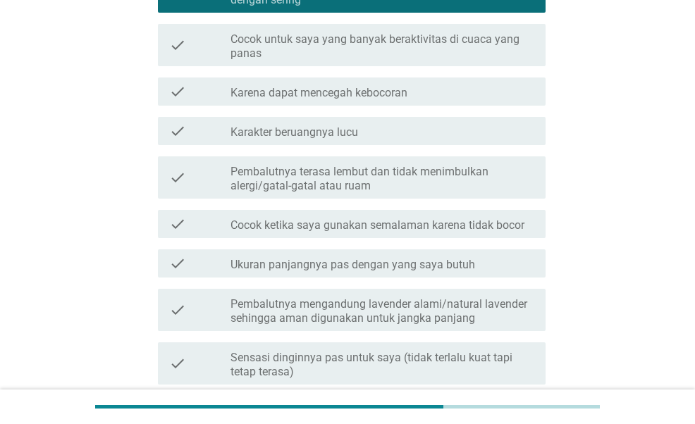
scroll to position [767, 0]
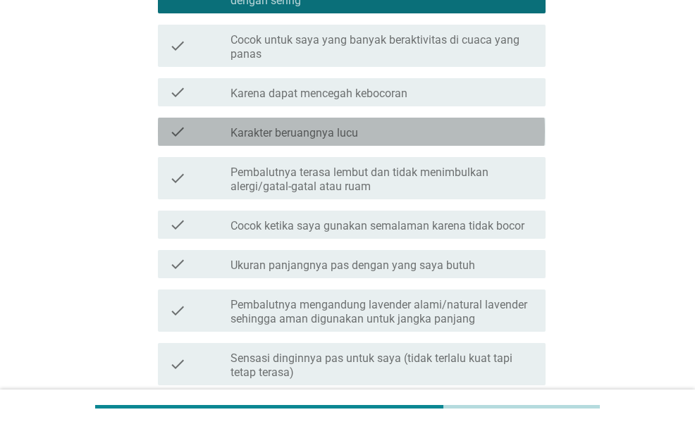
click at [468, 146] on div "check check_box_outline_blank Karakter beruangnya lucu" at bounding box center [351, 132] width 387 height 28
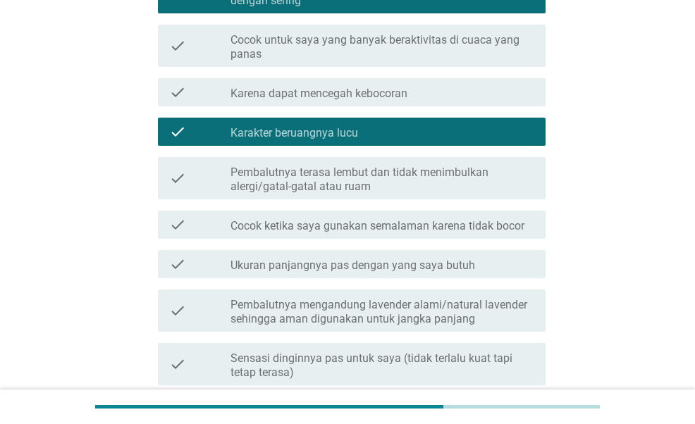
click at [468, 146] on div "check check_box_outline_blank Karakter beruangnya lucu" at bounding box center [351, 132] width 387 height 28
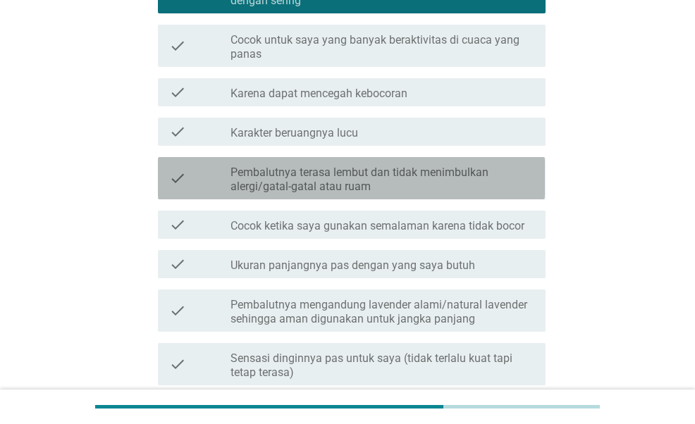
click at [474, 194] on label "Pembalutnya terasa lembut dan tidak menimbulkan alergi/gatal-gatal atau ruam" at bounding box center [383, 180] width 304 height 28
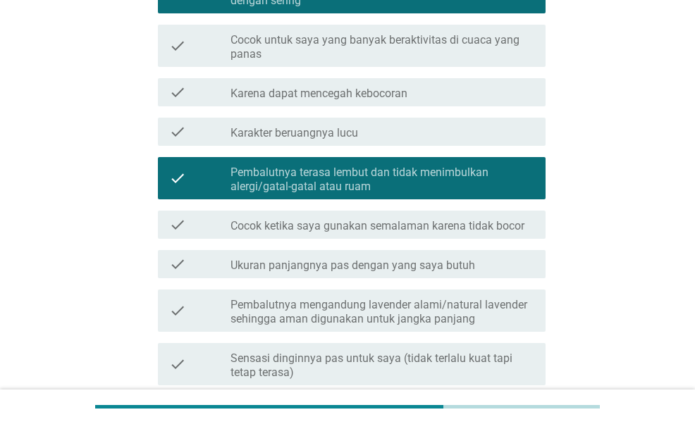
scroll to position [1036, 0]
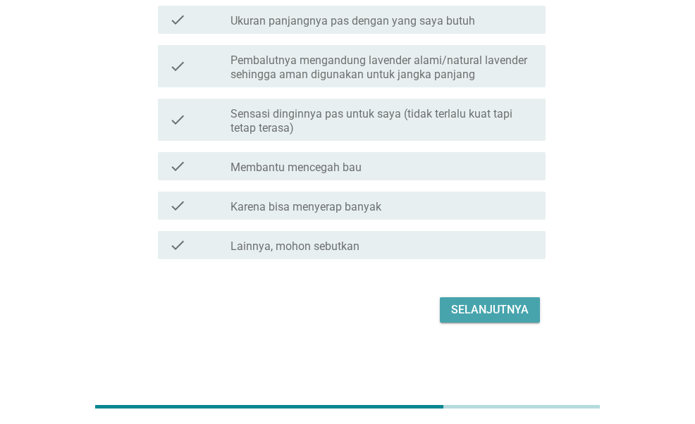
click at [503, 312] on div "Selanjutnya" at bounding box center [490, 310] width 78 height 17
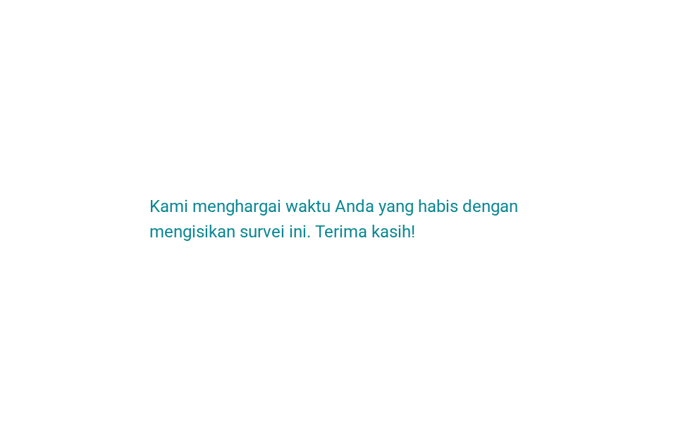
scroll to position [0, 0]
